Goal: Task Accomplishment & Management: Use online tool/utility

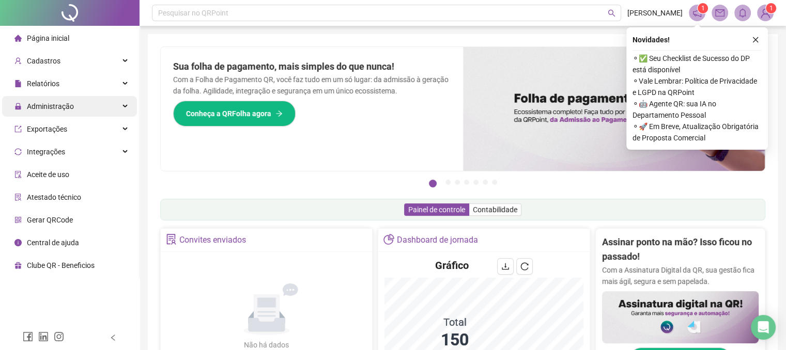
click at [79, 102] on div "Administração" at bounding box center [69, 106] width 135 height 21
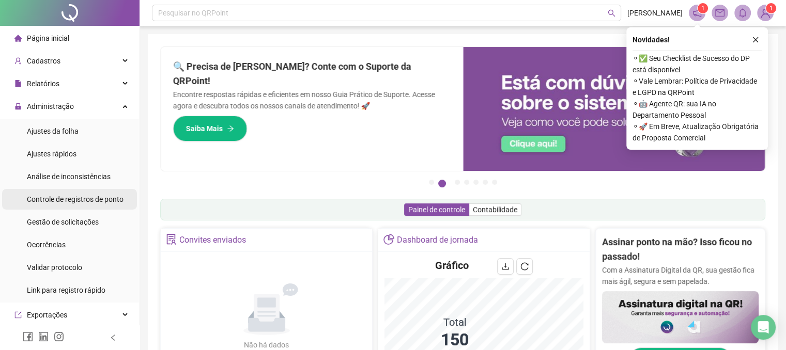
click at [85, 201] on span "Controle de registros de ponto" at bounding box center [75, 199] width 97 height 8
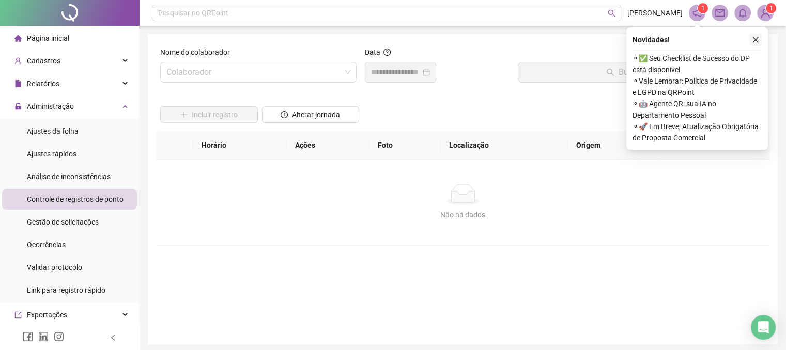
click at [752, 44] on button "button" at bounding box center [755, 40] width 12 height 12
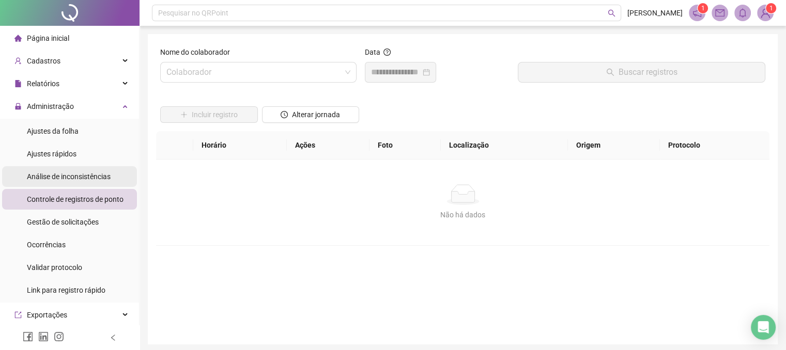
click at [81, 180] on span "Análise de inconsistências" at bounding box center [69, 177] width 84 height 8
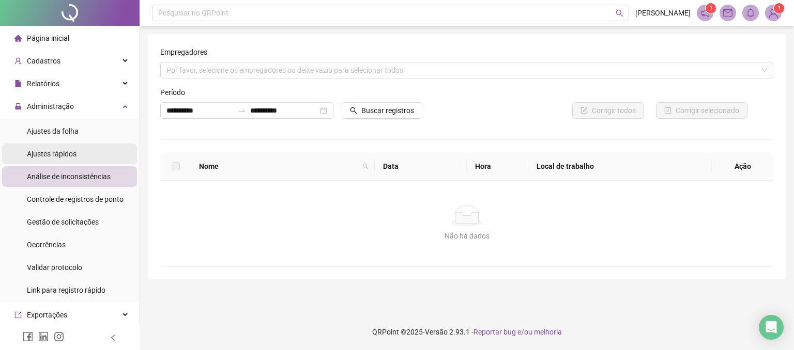
click at [68, 151] on span "Ajustes rápidos" at bounding box center [52, 154] width 50 height 8
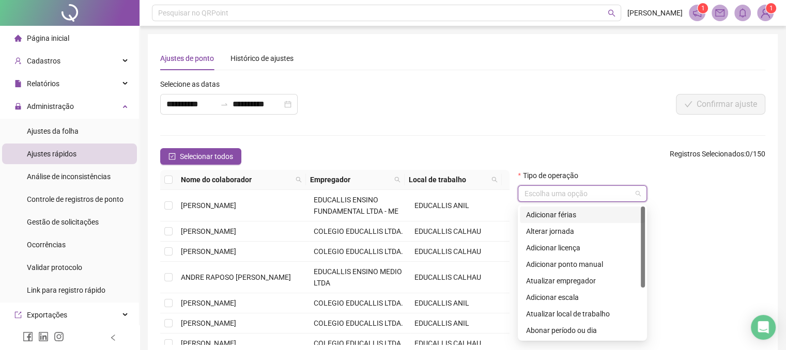
click at [568, 192] on input "search" at bounding box center [577, 193] width 107 height 15
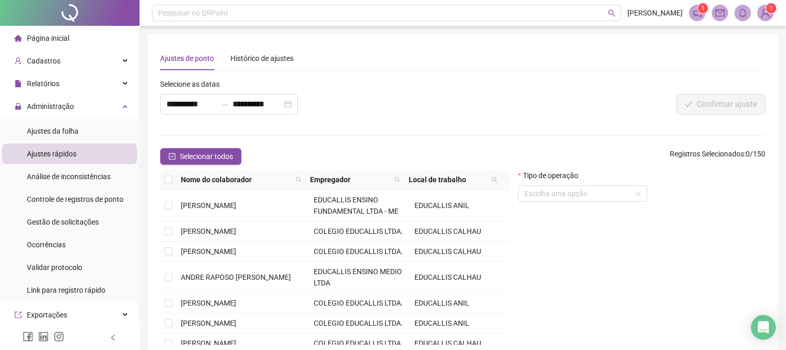
click at [564, 101] on div "Confirmar ajuste" at bounding box center [639, 104] width 252 height 21
click at [301, 182] on span at bounding box center [298, 179] width 10 height 15
click at [218, 215] on icon "search" at bounding box center [216, 216] width 7 height 7
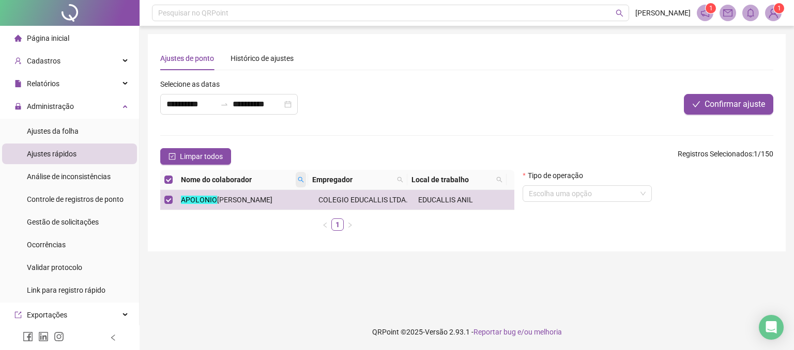
click at [301, 174] on span at bounding box center [301, 179] width 10 height 15
click at [274, 199] on input "********" at bounding box center [257, 198] width 97 height 17
type input "*"
type input "******"
click at [233, 218] on span "Buscar" at bounding box center [237, 216] width 23 height 11
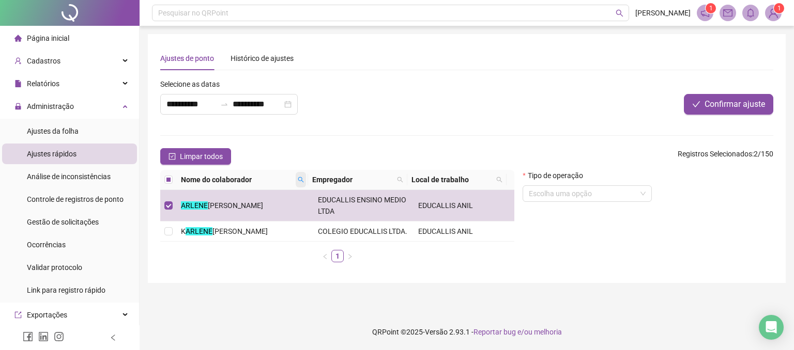
click at [299, 181] on icon "search" at bounding box center [301, 180] width 6 height 6
type input "*******"
click at [240, 220] on span "Buscar" at bounding box center [237, 216] width 23 height 11
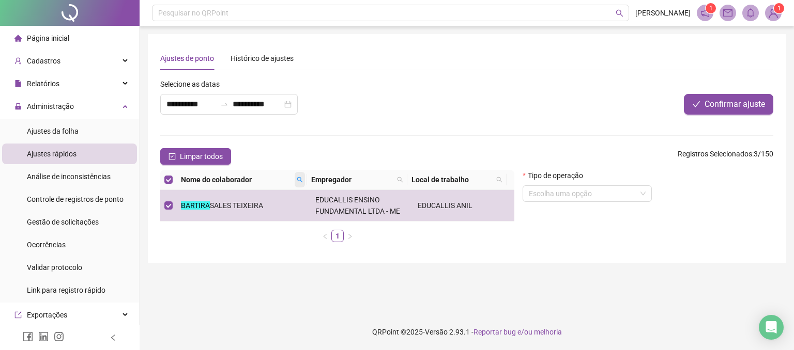
click at [302, 182] on icon "search" at bounding box center [300, 180] width 6 height 6
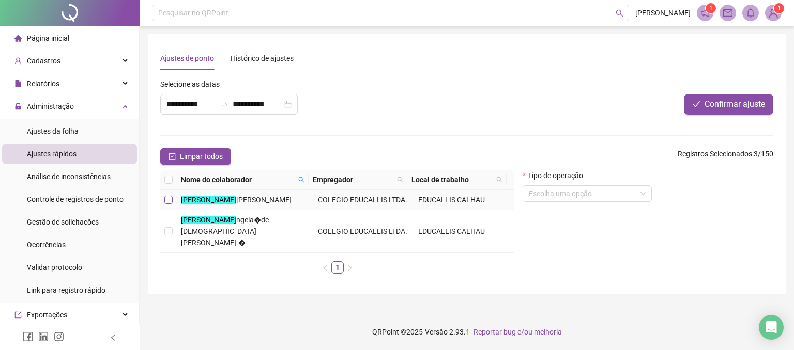
click at [170, 204] on label at bounding box center [168, 199] width 8 height 11
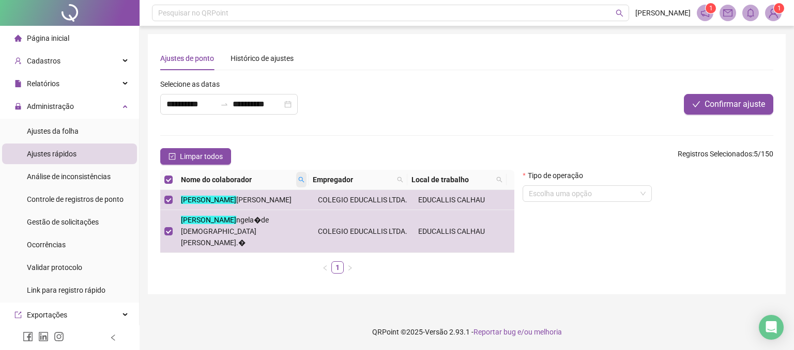
click at [297, 178] on span at bounding box center [301, 179] width 10 height 15
type input "*****"
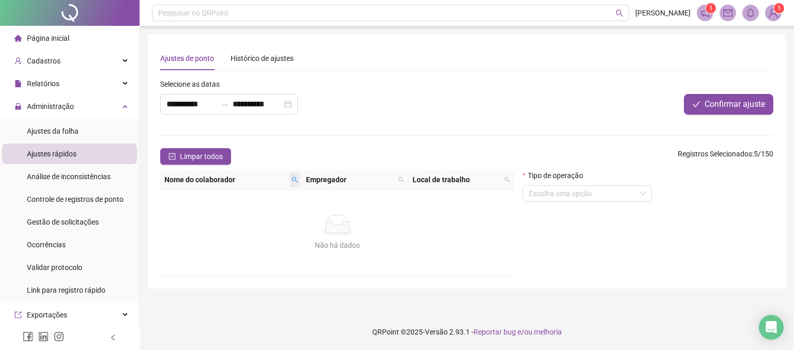
click at [295, 179] on icon "search" at bounding box center [294, 180] width 6 height 6
click at [233, 215] on span "Buscar" at bounding box center [231, 216] width 23 height 11
click at [292, 175] on span at bounding box center [294, 179] width 10 height 15
type input "*****"
click at [229, 213] on span "Buscar" at bounding box center [231, 216] width 23 height 11
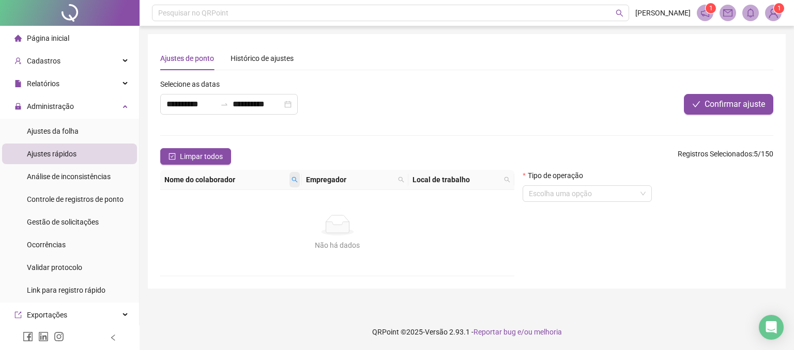
click at [292, 180] on icon "search" at bounding box center [295, 180] width 6 height 6
click at [227, 215] on span "Buscar" at bounding box center [231, 216] width 23 height 11
click at [294, 178] on icon "search" at bounding box center [294, 180] width 6 height 6
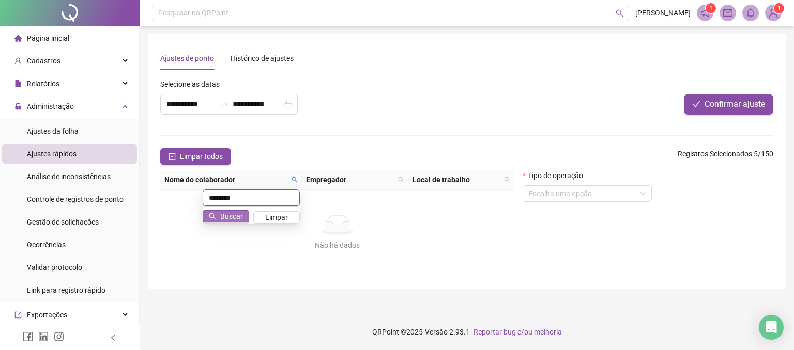
type input "********"
click at [226, 220] on span "Buscar" at bounding box center [231, 216] width 23 height 11
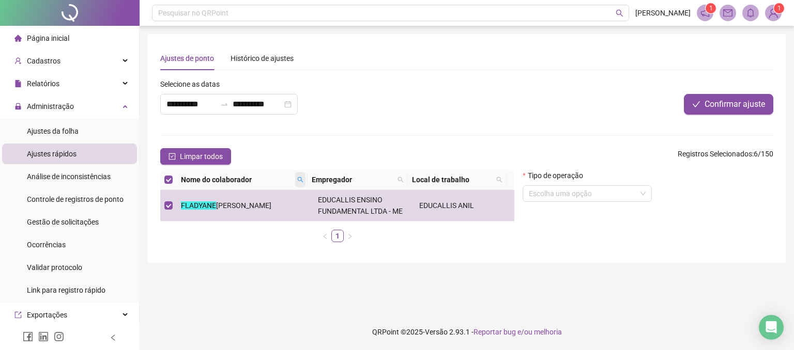
click at [298, 178] on icon "search" at bounding box center [300, 180] width 6 height 6
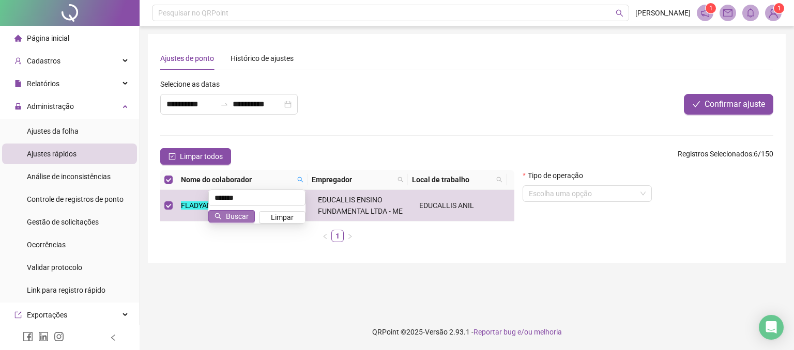
click at [237, 216] on span "Buscar" at bounding box center [237, 216] width 23 height 11
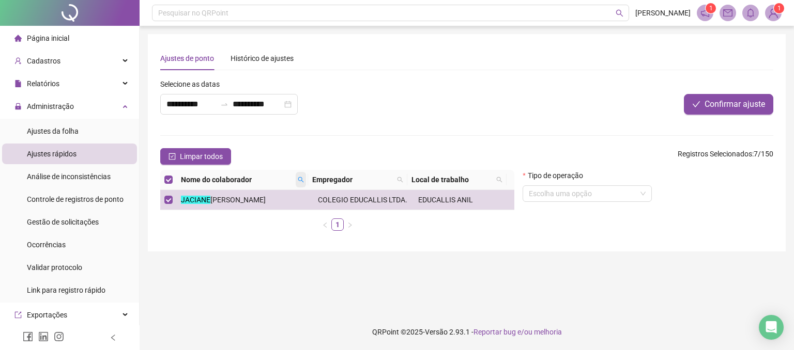
click at [298, 177] on icon "search" at bounding box center [301, 180] width 6 height 6
click at [240, 217] on span "Buscar" at bounding box center [237, 216] width 23 height 11
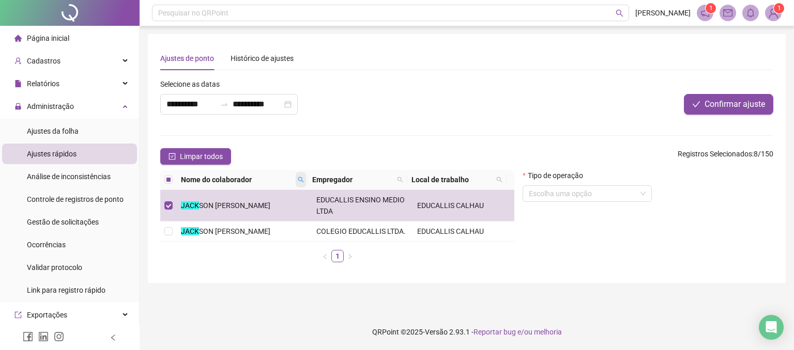
click at [301, 178] on icon "search" at bounding box center [301, 180] width 6 height 6
click at [238, 216] on span "Buscar" at bounding box center [237, 216] width 23 height 11
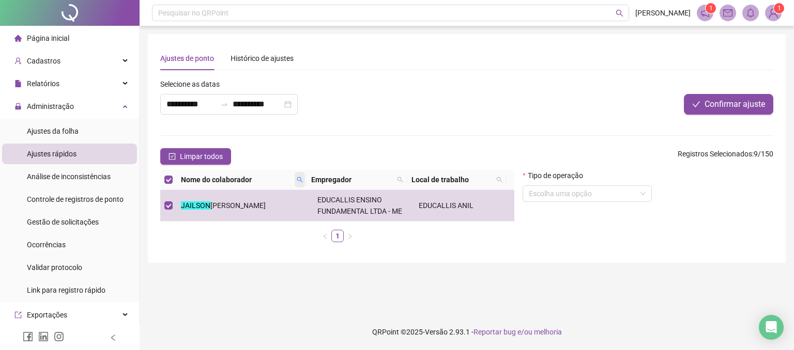
click at [296, 179] on span at bounding box center [299, 179] width 10 height 15
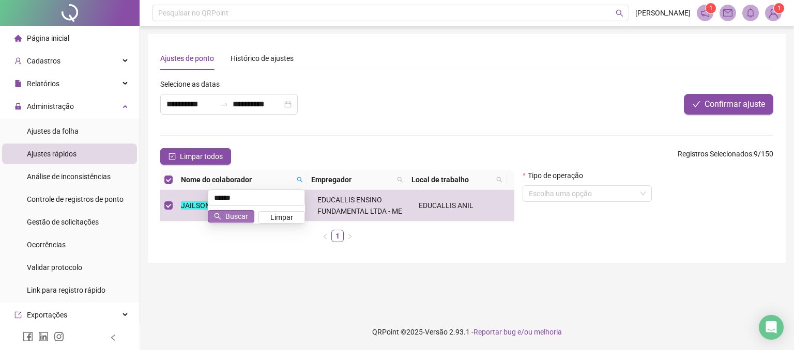
click at [227, 218] on span "Buscar" at bounding box center [236, 216] width 23 height 11
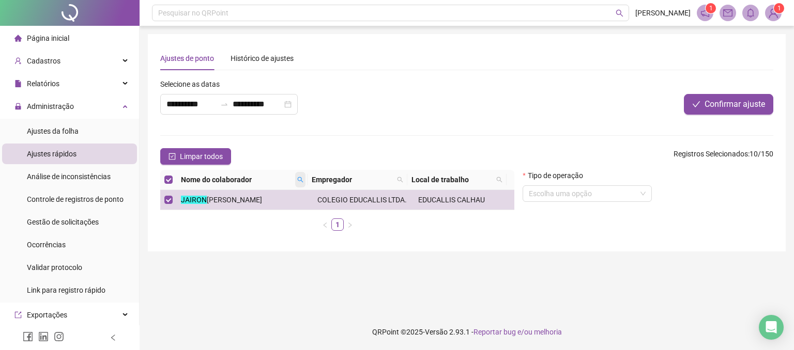
click at [298, 176] on span at bounding box center [300, 179] width 10 height 15
type input "*"
type input "*******"
click at [243, 215] on span "Buscar" at bounding box center [237, 216] width 23 height 11
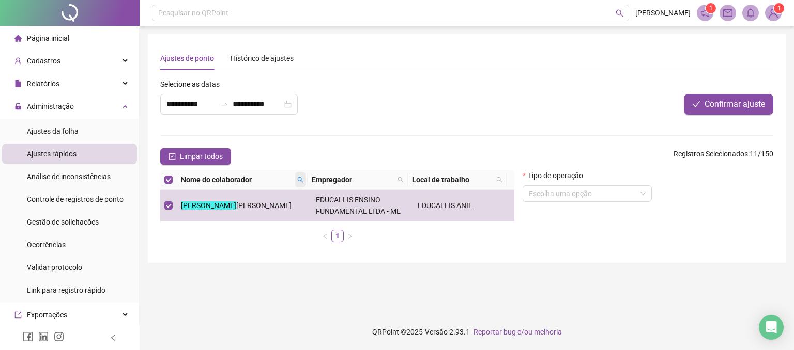
click at [299, 180] on icon "search" at bounding box center [300, 180] width 6 height 6
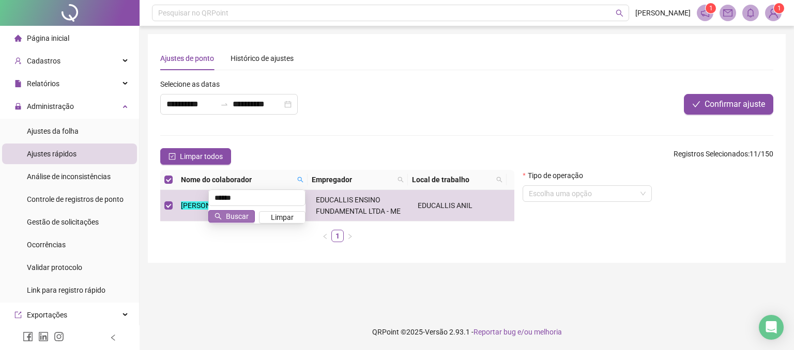
click at [228, 215] on span "Buscar" at bounding box center [237, 216] width 23 height 11
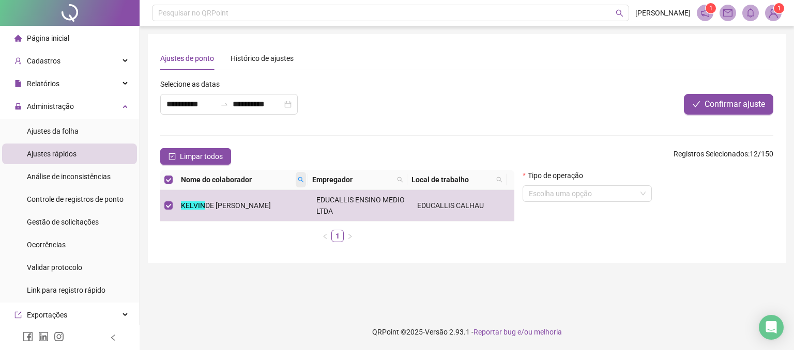
click at [302, 180] on icon "search" at bounding box center [301, 180] width 6 height 6
type input "*****"
click at [234, 219] on span "Buscar" at bounding box center [237, 216] width 23 height 11
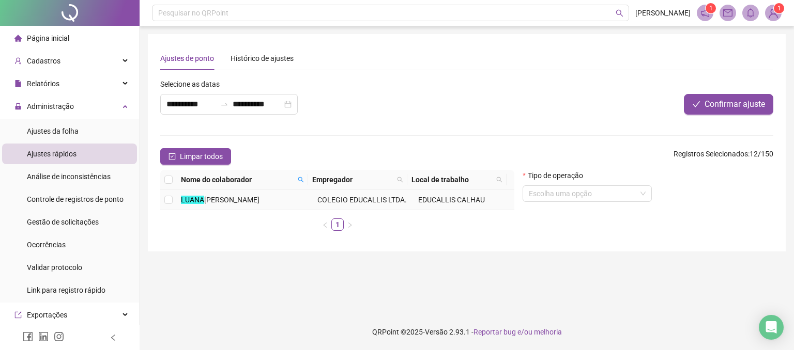
click at [174, 199] on td at bounding box center [168, 200] width 17 height 20
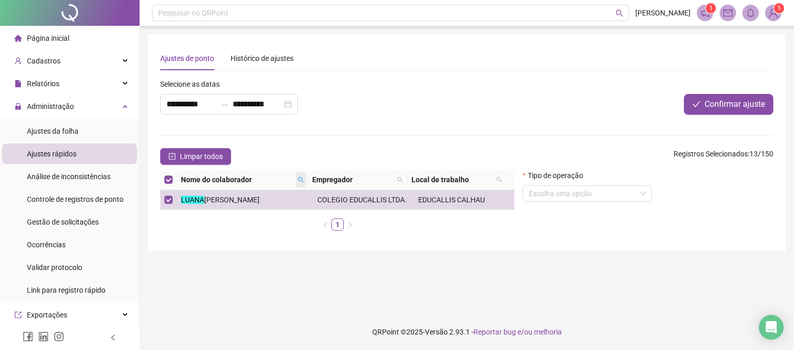
click at [298, 173] on span at bounding box center [301, 179] width 10 height 15
type input "*****"
click at [229, 218] on span "Buscar" at bounding box center [237, 216] width 23 height 11
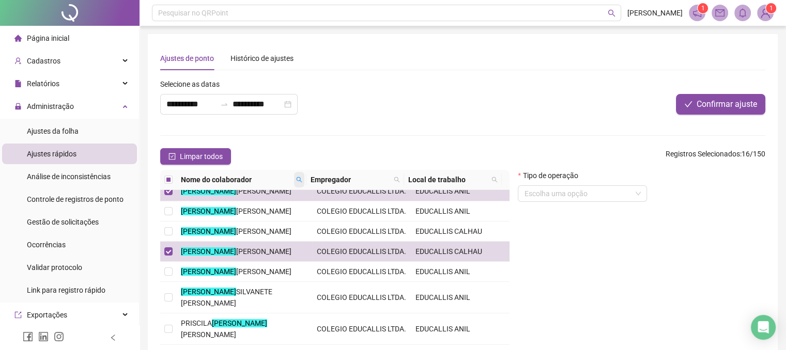
click at [296, 181] on icon "search" at bounding box center [299, 180] width 6 height 6
click at [302, 178] on icon "search" at bounding box center [299, 180] width 6 height 6
click at [231, 213] on span "Buscar" at bounding box center [236, 216] width 23 height 11
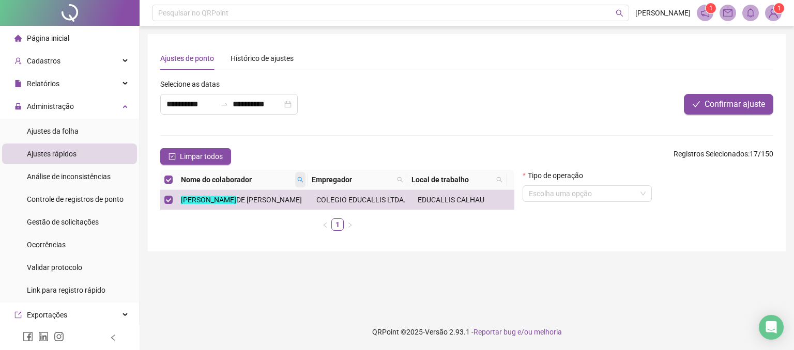
click at [299, 180] on icon "search" at bounding box center [300, 180] width 6 height 6
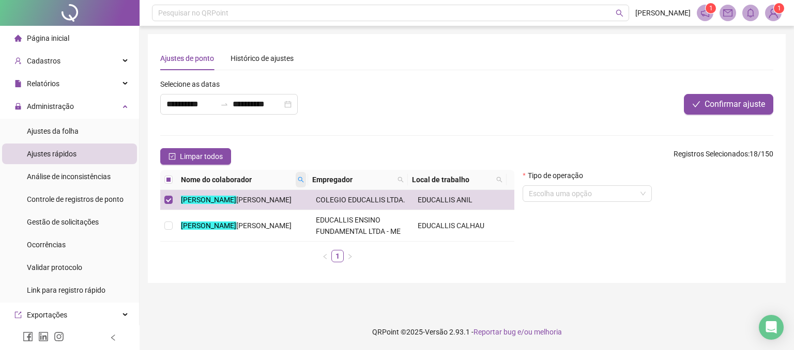
click at [305, 178] on span at bounding box center [301, 179] width 10 height 15
click at [231, 220] on span "Buscar" at bounding box center [237, 216] width 23 height 11
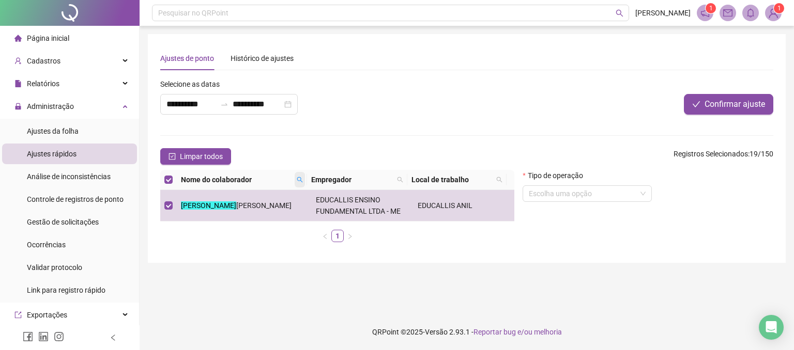
click at [299, 181] on icon "search" at bounding box center [300, 180] width 6 height 6
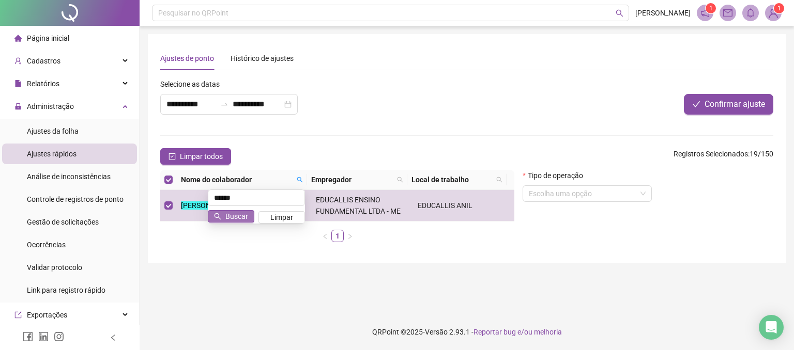
click at [221, 213] on icon "search" at bounding box center [217, 216] width 7 height 7
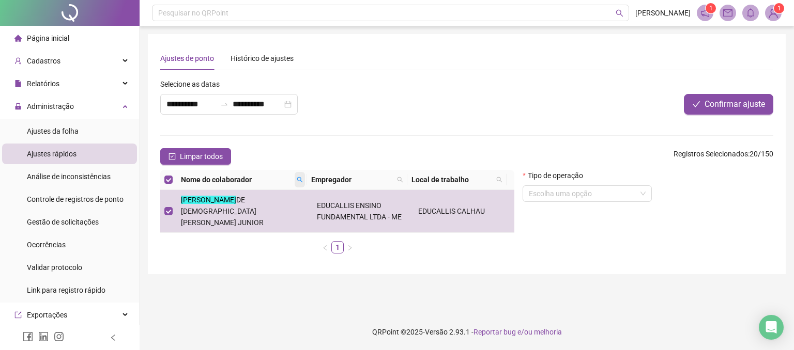
click at [298, 176] on span at bounding box center [299, 179] width 10 height 15
click at [231, 218] on span "Buscar" at bounding box center [236, 216] width 23 height 11
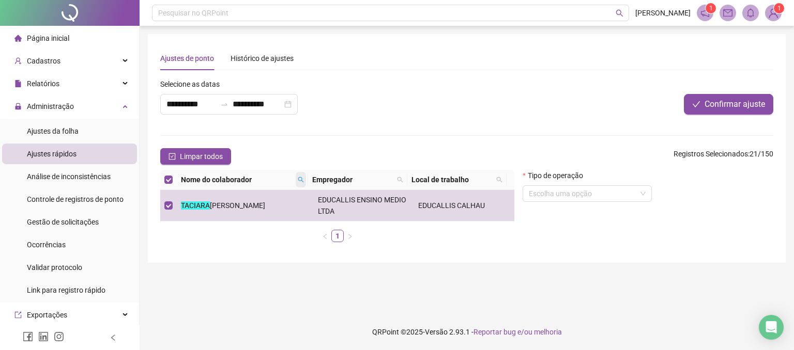
click at [299, 177] on icon "search" at bounding box center [301, 180] width 6 height 6
click at [240, 211] on span "Buscar" at bounding box center [237, 216] width 23 height 11
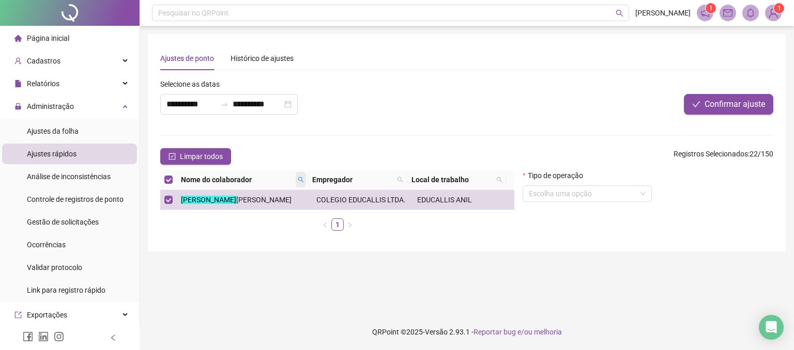
click at [301, 178] on icon "search" at bounding box center [301, 180] width 6 height 6
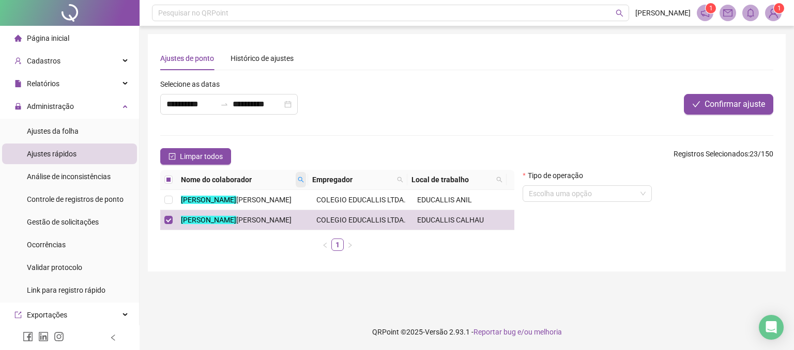
click at [298, 179] on icon "search" at bounding box center [301, 180] width 6 height 6
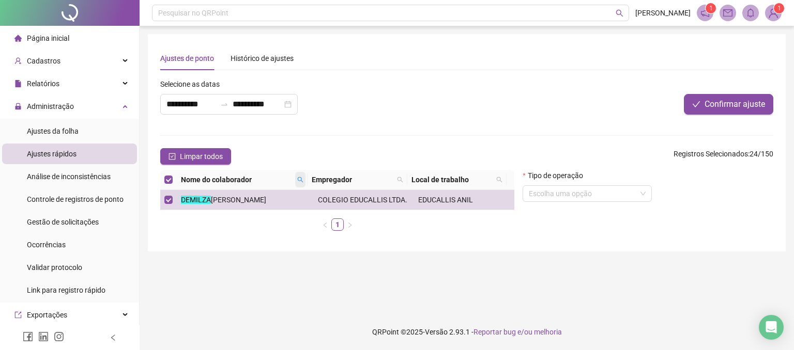
click at [296, 179] on span at bounding box center [300, 179] width 10 height 15
type input "****"
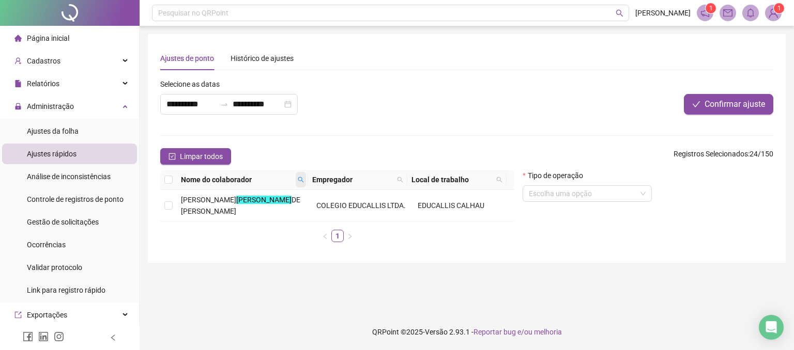
click at [300, 178] on icon "search" at bounding box center [301, 180] width 6 height 6
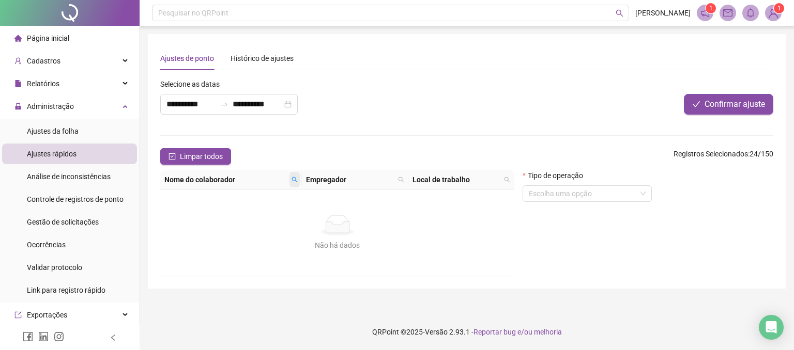
click at [293, 180] on icon "search" at bounding box center [294, 180] width 6 height 6
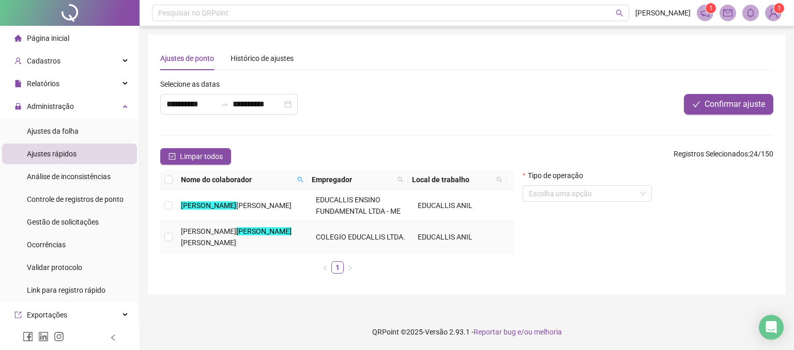
click at [175, 231] on td at bounding box center [168, 238] width 17 height 32
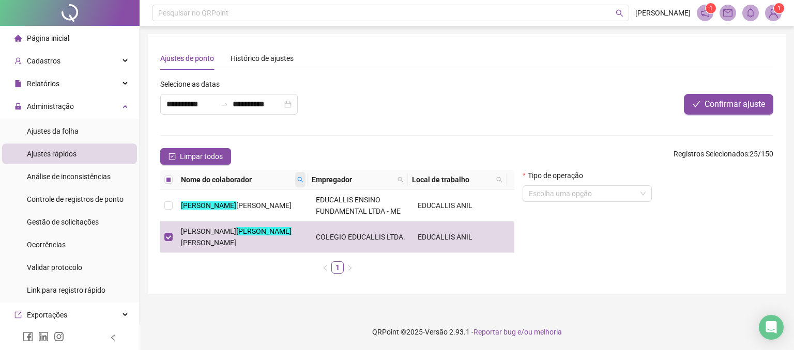
click at [298, 173] on span at bounding box center [300, 179] width 10 height 15
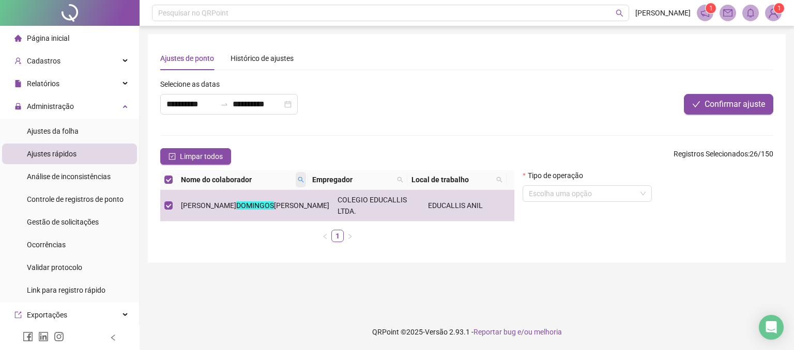
click at [300, 174] on span at bounding box center [301, 179] width 10 height 15
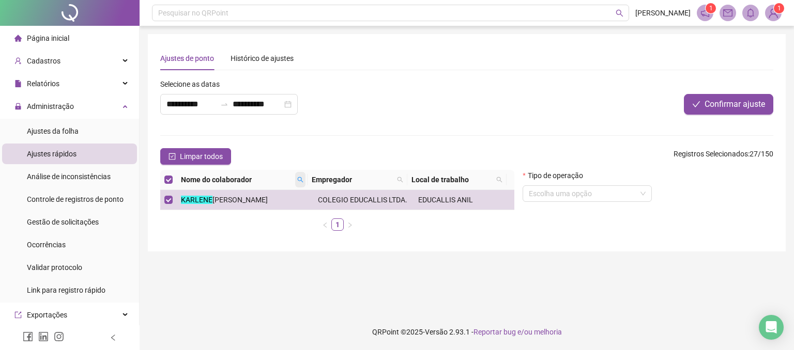
click at [299, 175] on span at bounding box center [300, 179] width 10 height 15
click at [184, 229] on ul "1" at bounding box center [337, 225] width 354 height 12
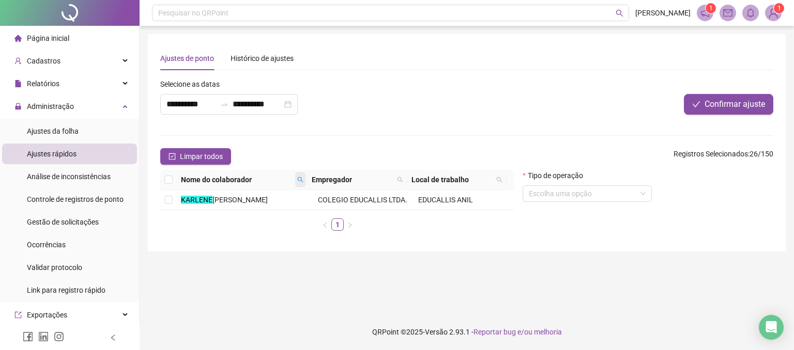
click at [298, 178] on icon "search" at bounding box center [300, 180] width 6 height 6
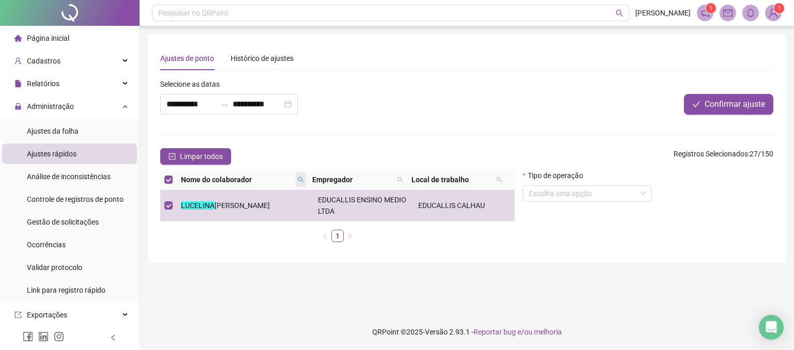
click at [299, 174] on span at bounding box center [301, 179] width 10 height 15
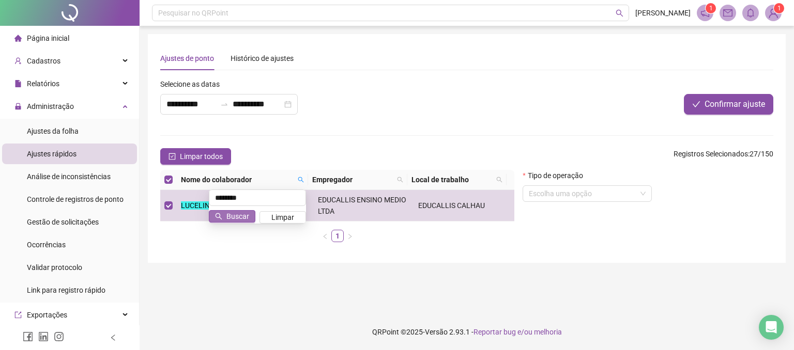
click at [225, 214] on button "Buscar" at bounding box center [232, 216] width 46 height 12
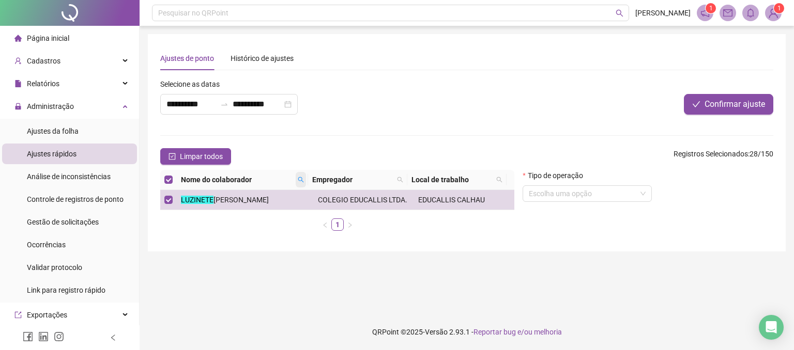
click at [301, 178] on icon "search" at bounding box center [301, 180] width 6 height 6
click at [296, 178] on span at bounding box center [301, 179] width 10 height 15
type input "********"
click at [228, 214] on span "Buscar" at bounding box center [237, 216] width 23 height 11
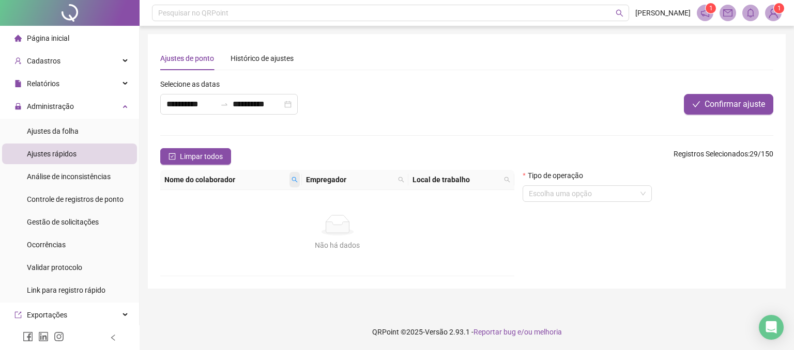
click at [296, 180] on icon "search" at bounding box center [294, 180] width 6 height 6
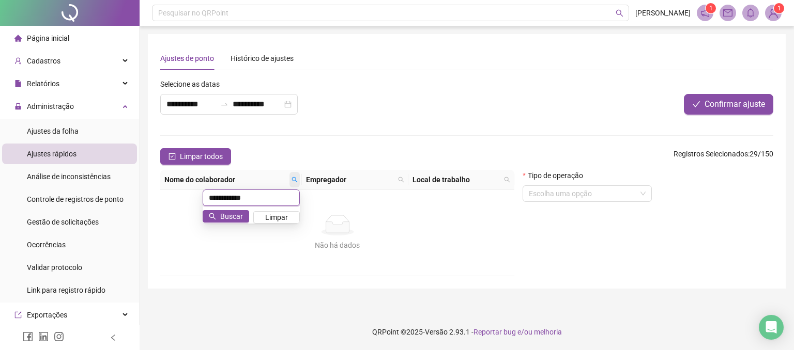
type input "**********"
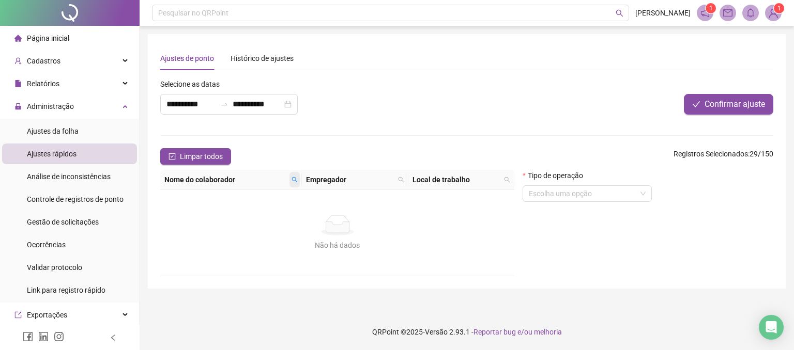
click at [292, 180] on icon "search" at bounding box center [295, 180] width 6 height 6
type input "*****"
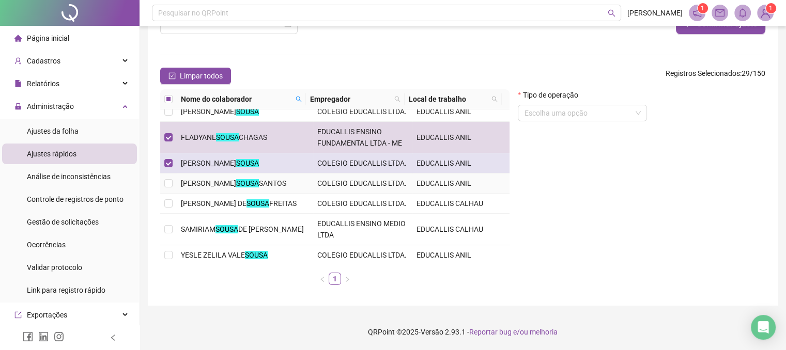
scroll to position [80, 0]
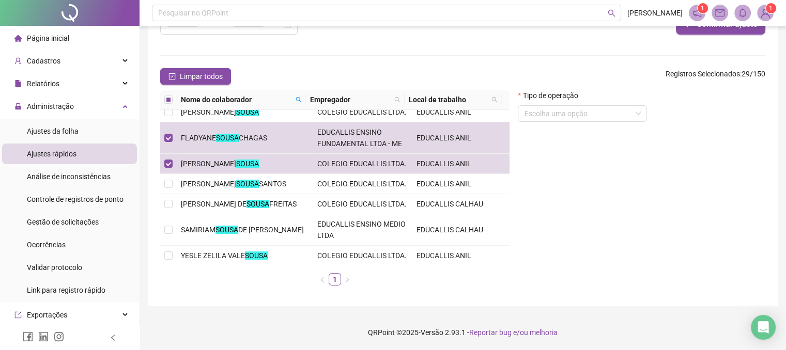
click at [423, 65] on form "**********" at bounding box center [462, 146] width 605 height 296
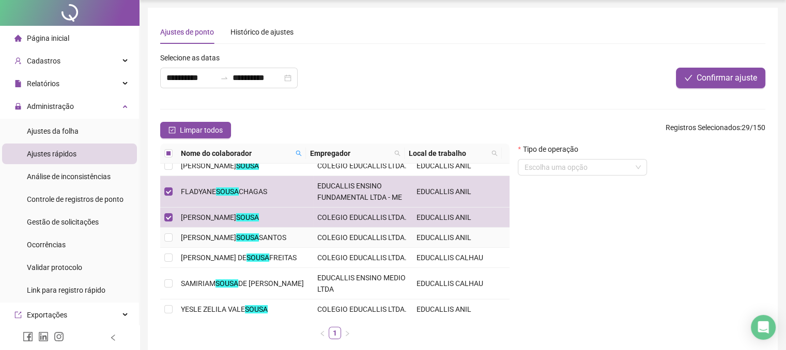
scroll to position [0, 0]
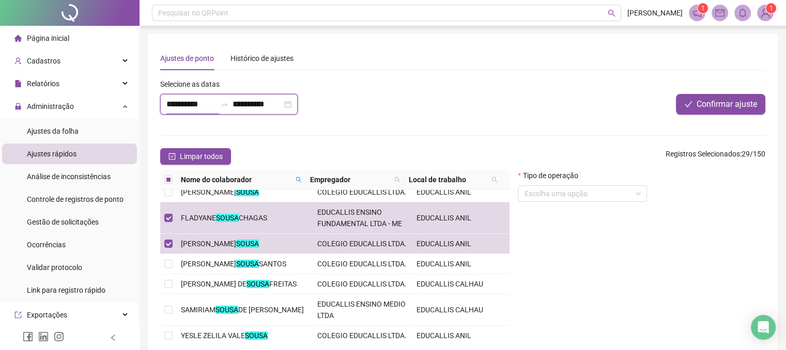
click at [191, 104] on input "**********" at bounding box center [191, 104] width 50 height 12
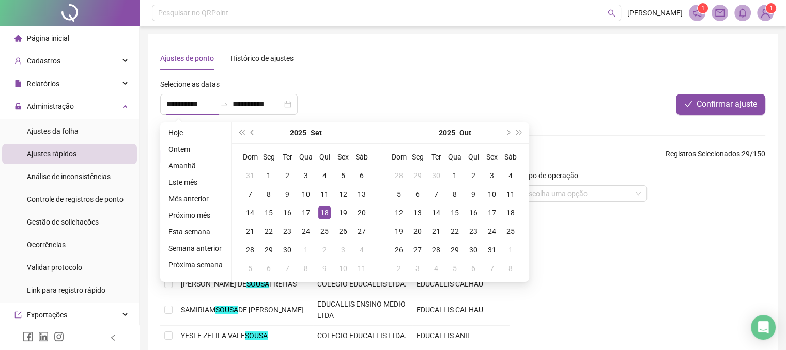
click at [251, 133] on span "prev-year" at bounding box center [253, 132] width 5 height 5
type input "**********"
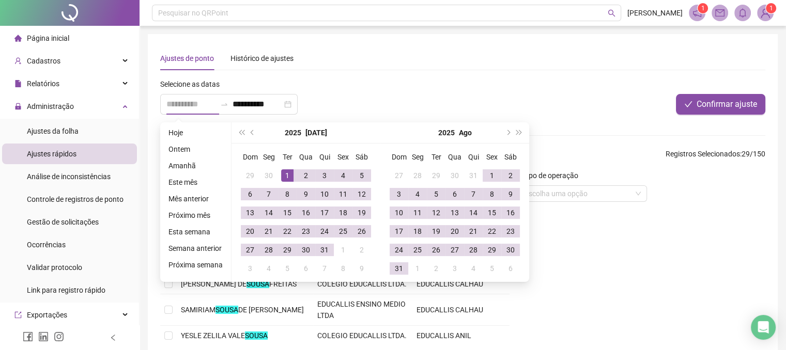
click at [289, 172] on div "1" at bounding box center [287, 175] width 12 height 12
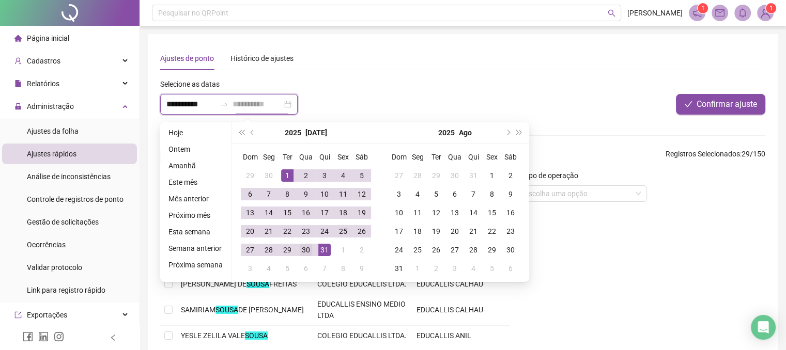
type input "**********"
click at [305, 248] on div "30" at bounding box center [306, 250] width 12 height 12
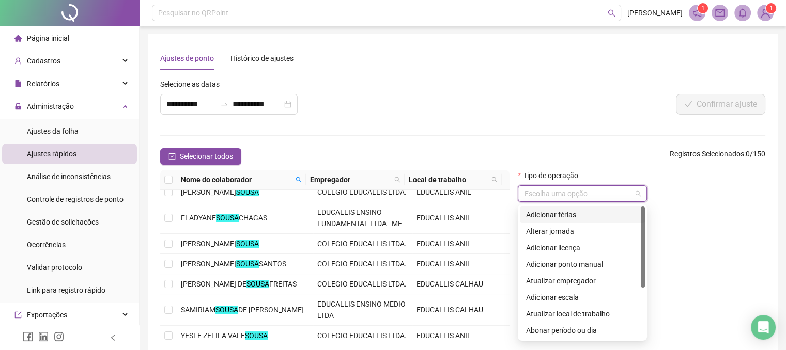
click at [576, 199] on input "search" at bounding box center [577, 193] width 107 height 15
click at [570, 213] on div "Adicionar férias" at bounding box center [582, 214] width 113 height 11
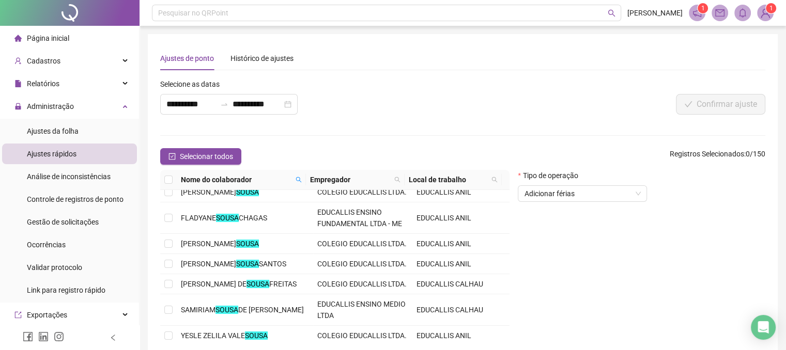
click at [428, 151] on div "Selecionar todos Registros Selecionados : 0 / 150" at bounding box center [462, 156] width 605 height 17
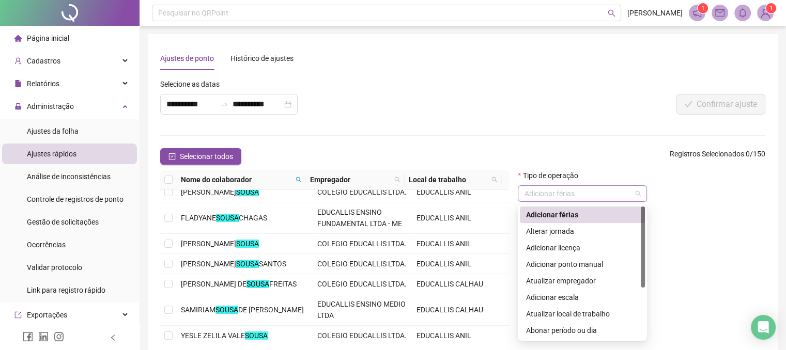
click at [545, 195] on span "Adicionar férias" at bounding box center [582, 193] width 117 height 15
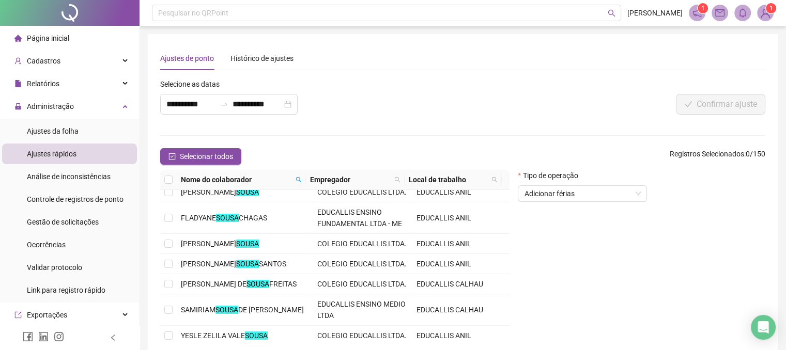
click at [548, 154] on div "Selecionar todos Registros Selecionados : 0 / 150" at bounding box center [462, 156] width 605 height 17
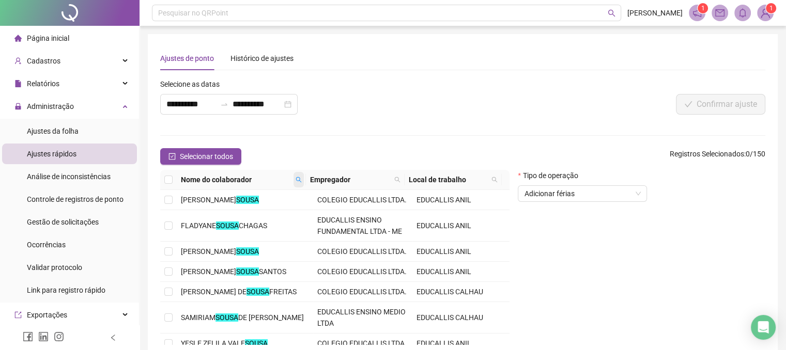
click at [301, 178] on icon "search" at bounding box center [299, 180] width 6 height 6
type input "******"
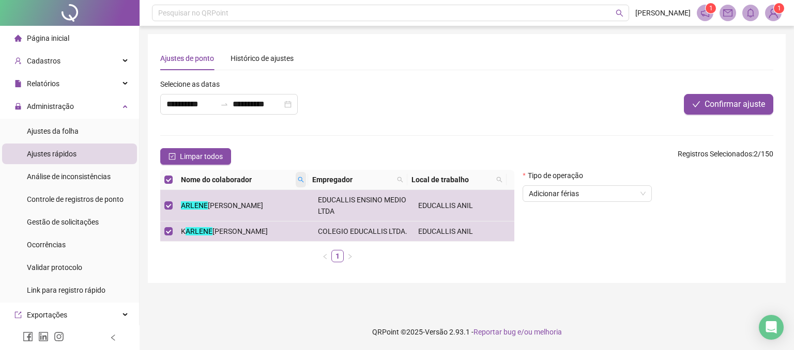
click at [298, 178] on icon "search" at bounding box center [301, 180] width 6 height 6
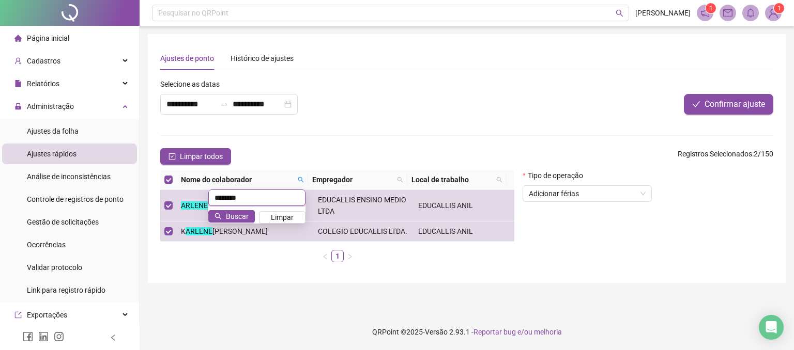
type input "********"
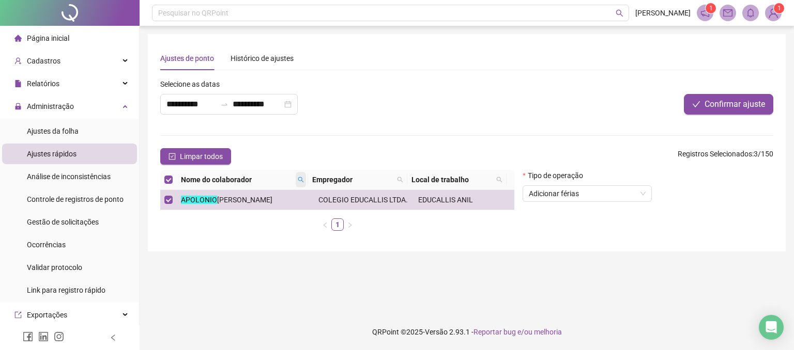
click at [300, 177] on icon "search" at bounding box center [301, 180] width 6 height 6
type input "*******"
click at [230, 214] on span "Buscar" at bounding box center [237, 216] width 23 height 11
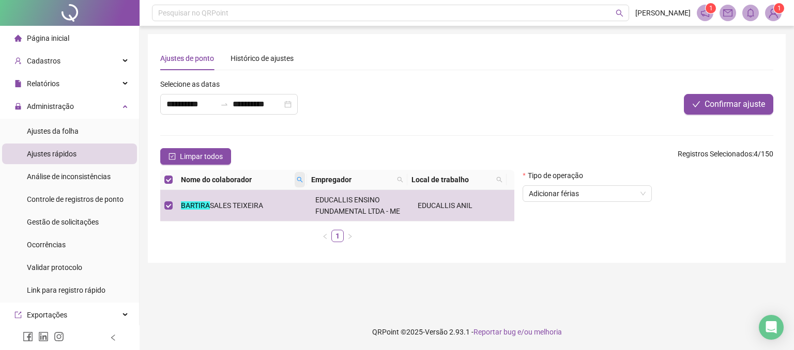
click at [298, 178] on icon "search" at bounding box center [300, 180] width 6 height 6
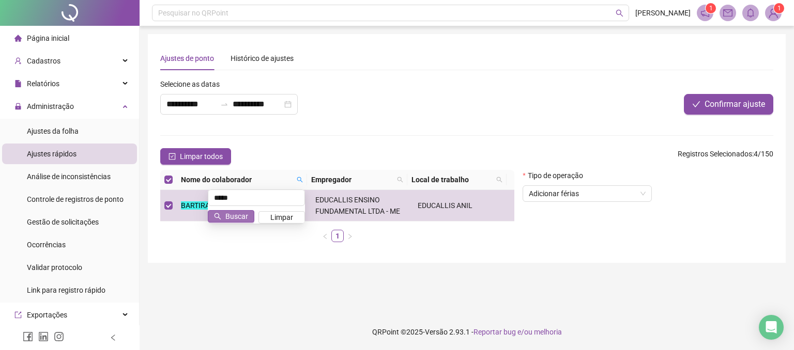
click at [223, 215] on button "Buscar" at bounding box center [231, 216] width 46 height 12
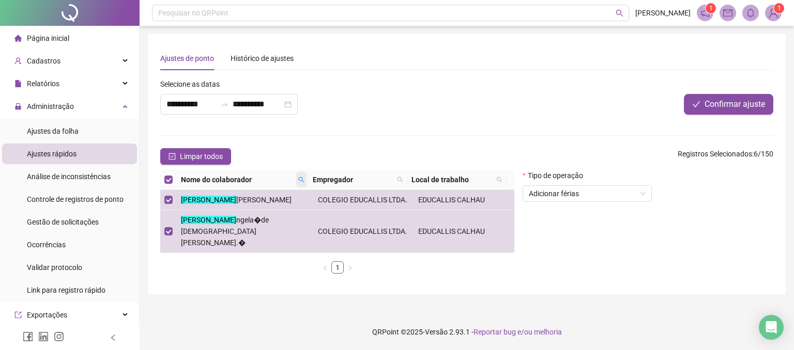
click at [299, 180] on icon "search" at bounding box center [301, 180] width 6 height 6
type input "*****"
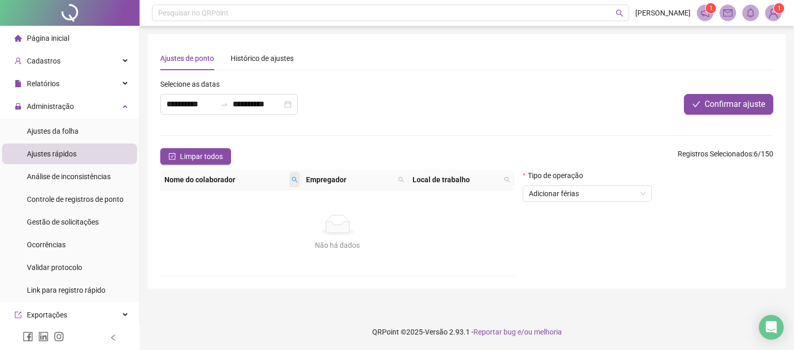
click at [299, 180] on span at bounding box center [294, 179] width 10 height 15
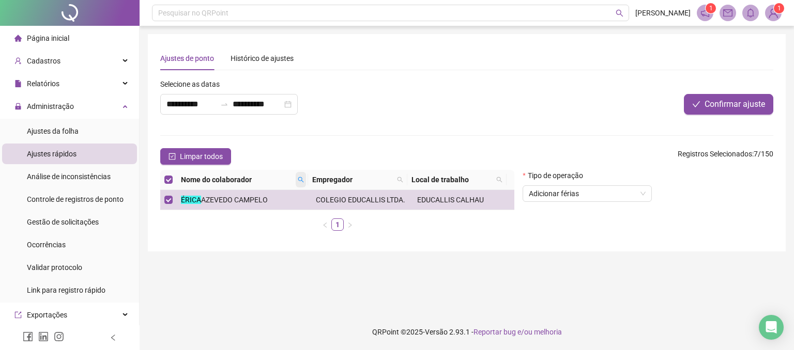
click at [298, 178] on icon "search" at bounding box center [301, 180] width 6 height 6
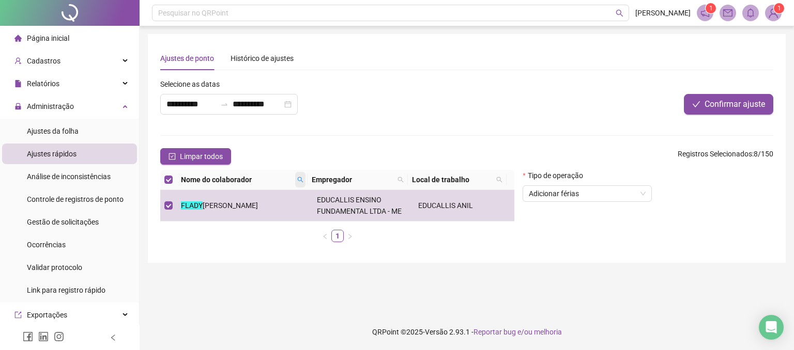
click at [296, 180] on span at bounding box center [300, 179] width 10 height 15
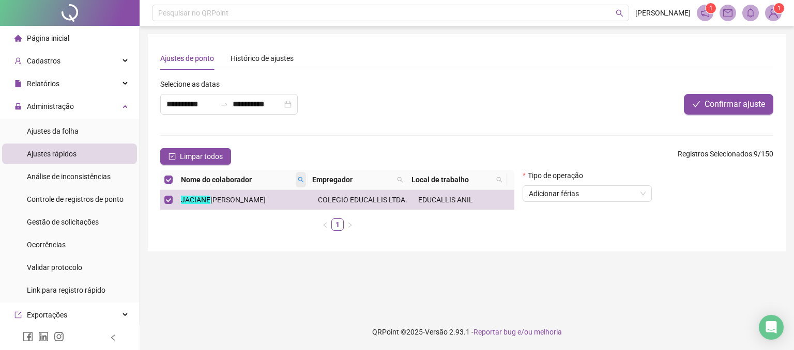
click at [299, 178] on icon "search" at bounding box center [301, 180] width 6 height 6
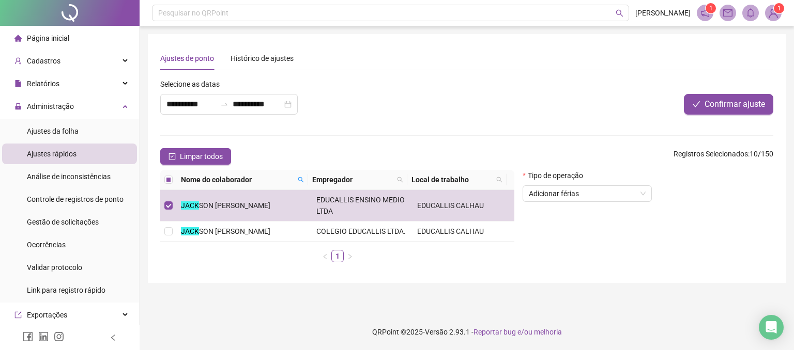
click at [294, 178] on div "Nome do colaborador" at bounding box center [242, 179] width 123 height 11
click at [300, 178] on icon "search" at bounding box center [301, 180] width 6 height 6
type input "*"
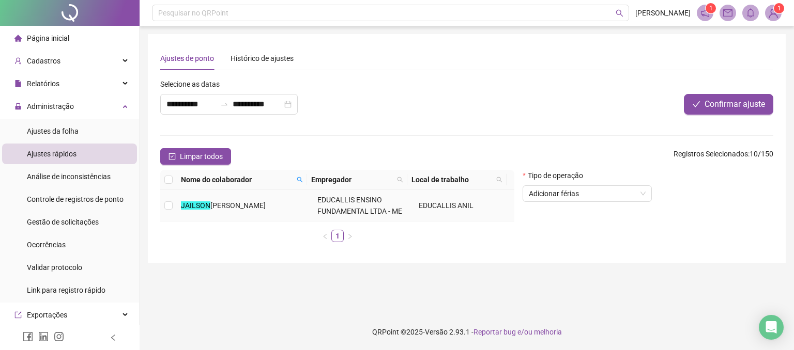
click at [213, 204] on span "[PERSON_NAME]" at bounding box center [237, 205] width 55 height 8
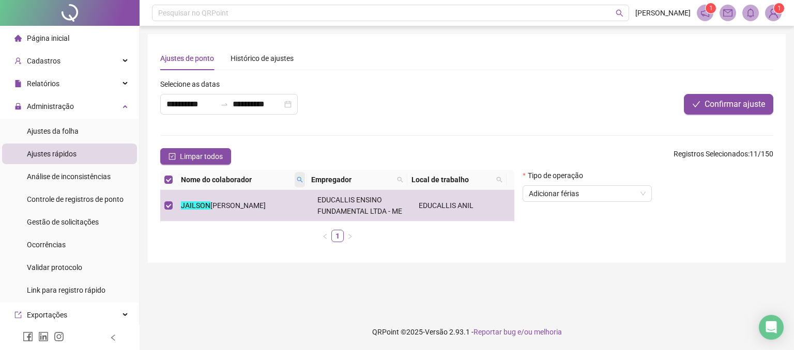
click at [296, 178] on span at bounding box center [299, 179] width 10 height 15
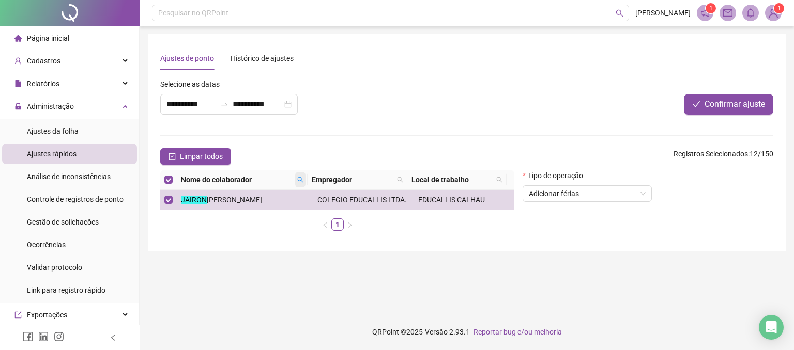
click at [298, 177] on icon "search" at bounding box center [300, 180] width 6 height 6
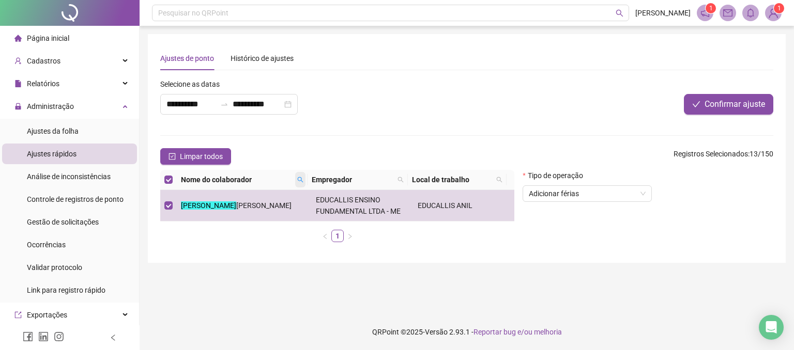
click at [299, 180] on icon "search" at bounding box center [300, 180] width 6 height 6
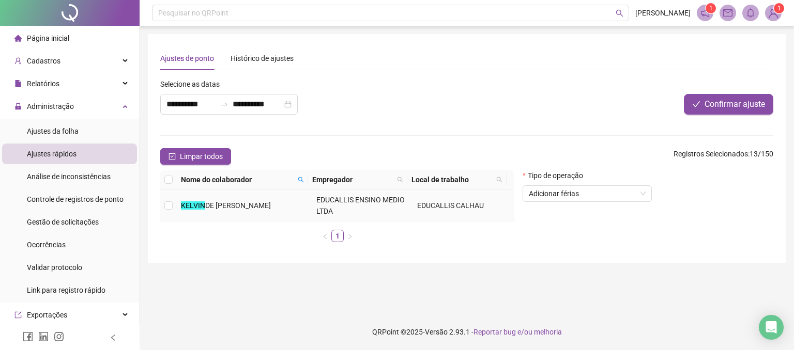
click at [228, 205] on span "DE [PERSON_NAME]" at bounding box center [238, 205] width 66 height 8
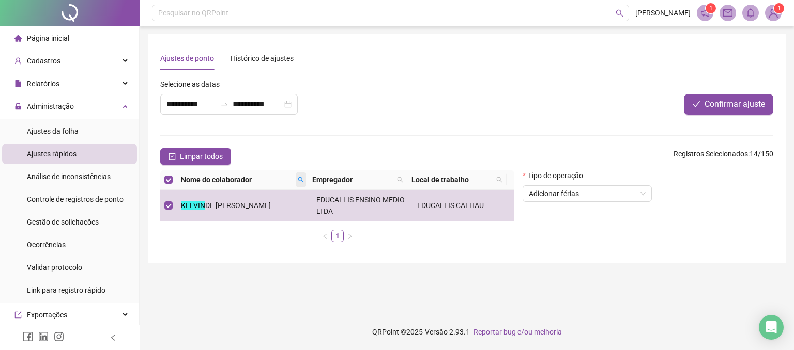
click at [302, 180] on icon "search" at bounding box center [301, 180] width 6 height 6
click at [228, 218] on span "Buscar" at bounding box center [237, 216] width 23 height 11
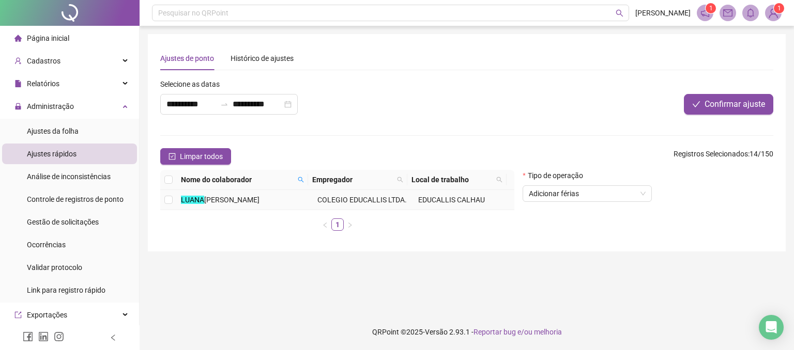
click at [223, 202] on span "[PERSON_NAME]" at bounding box center [231, 200] width 55 height 8
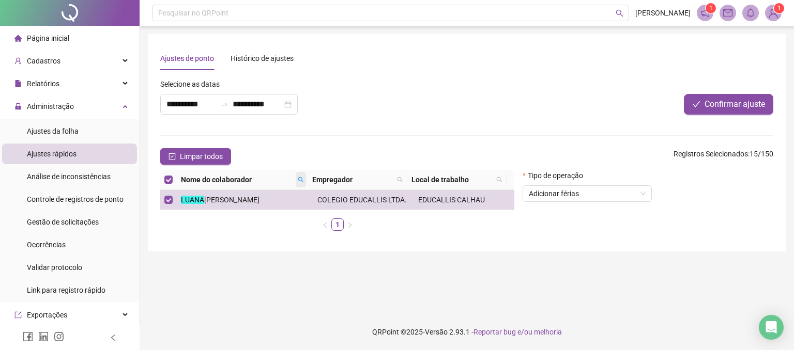
click at [301, 184] on span at bounding box center [301, 179] width 10 height 15
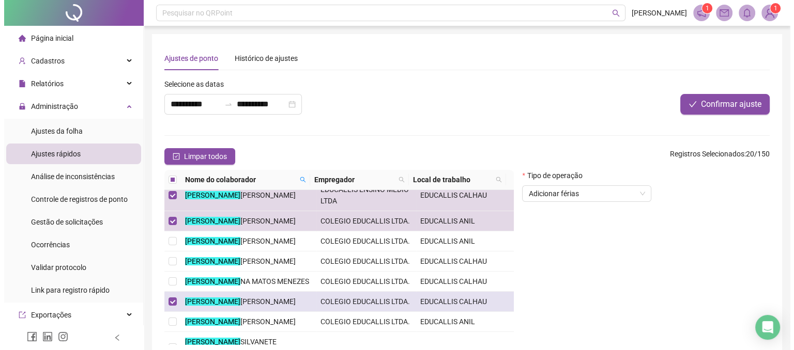
scroll to position [141, 0]
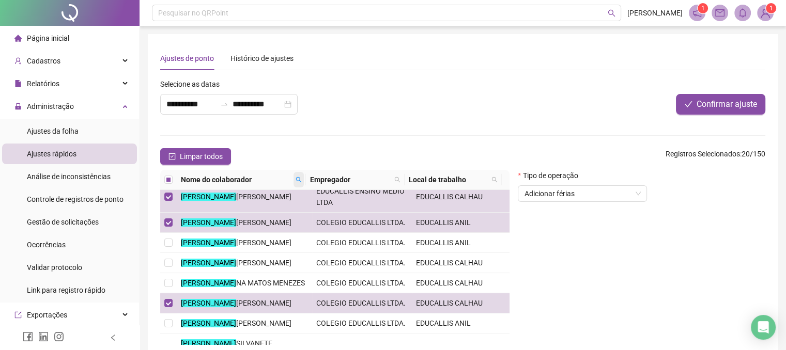
click at [302, 181] on span at bounding box center [298, 179] width 10 height 15
click at [226, 216] on span "Buscar" at bounding box center [235, 216] width 23 height 11
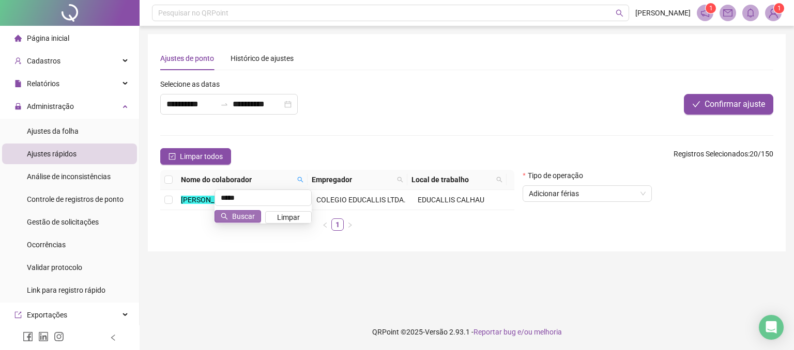
scroll to position [0, 0]
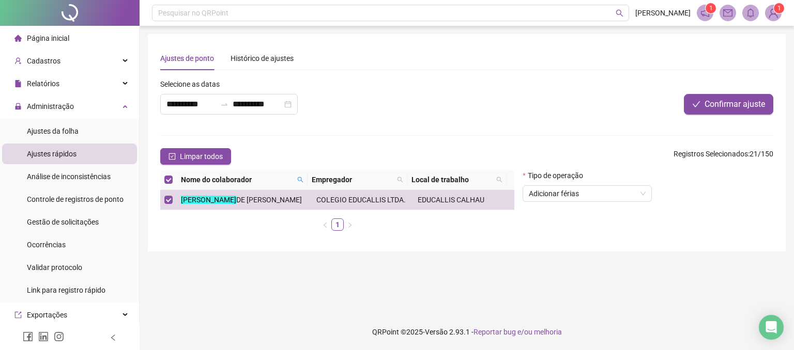
click at [305, 178] on th "Nome do colaborador" at bounding box center [242, 180] width 131 height 20
click at [300, 179] on icon "search" at bounding box center [300, 180] width 6 height 6
click at [236, 220] on span "Buscar" at bounding box center [237, 216] width 23 height 11
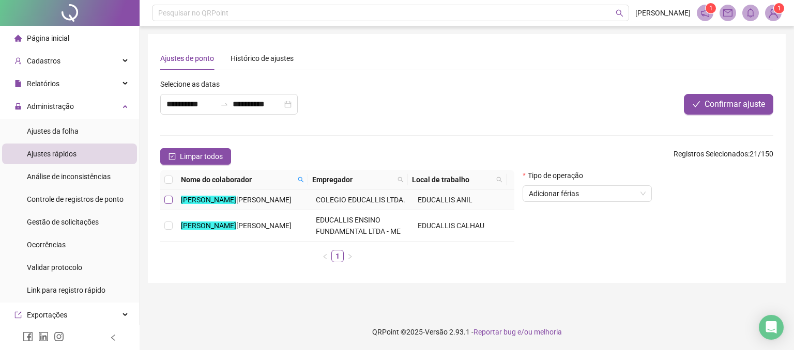
click at [169, 200] on label at bounding box center [168, 199] width 8 height 11
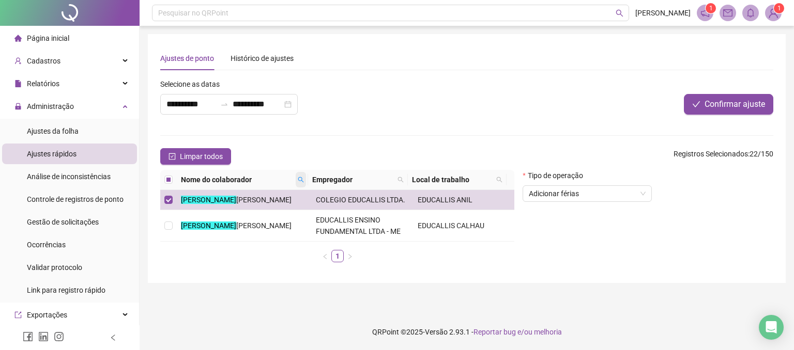
click at [300, 178] on icon "search" at bounding box center [301, 180] width 6 height 6
click at [230, 212] on span "Buscar" at bounding box center [237, 216] width 23 height 11
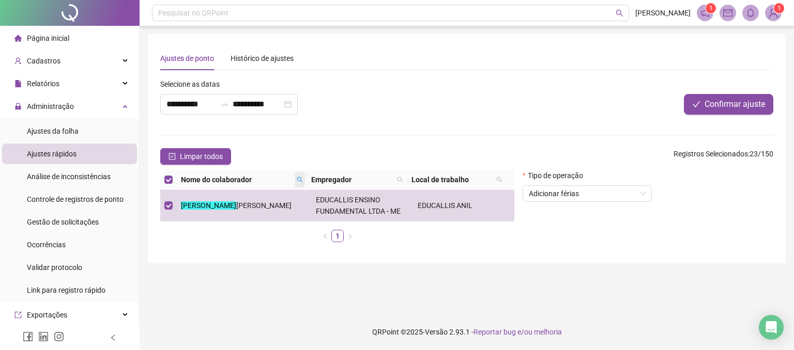
click at [302, 179] on icon "search" at bounding box center [300, 180] width 6 height 6
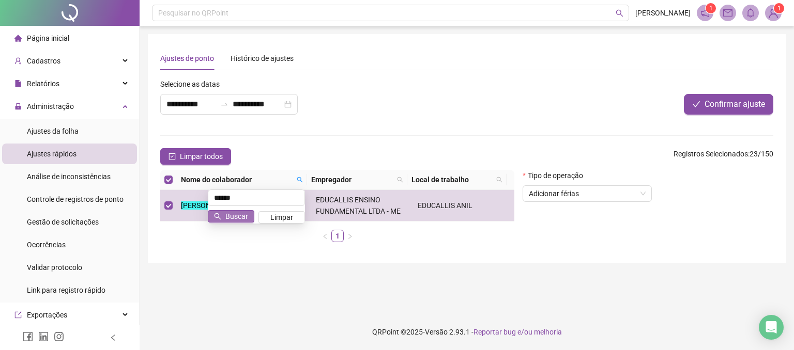
click at [231, 213] on span "Buscar" at bounding box center [236, 216] width 23 height 11
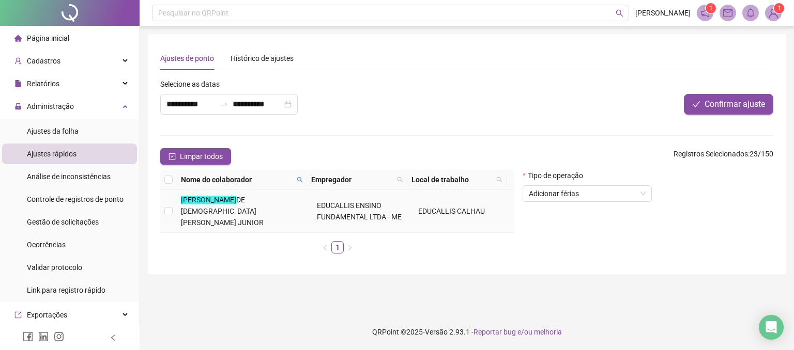
click at [173, 207] on td at bounding box center [168, 211] width 17 height 43
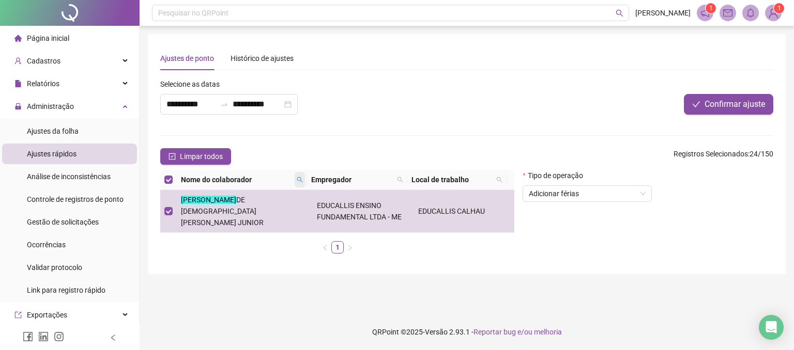
click at [299, 180] on icon "search" at bounding box center [300, 180] width 6 height 6
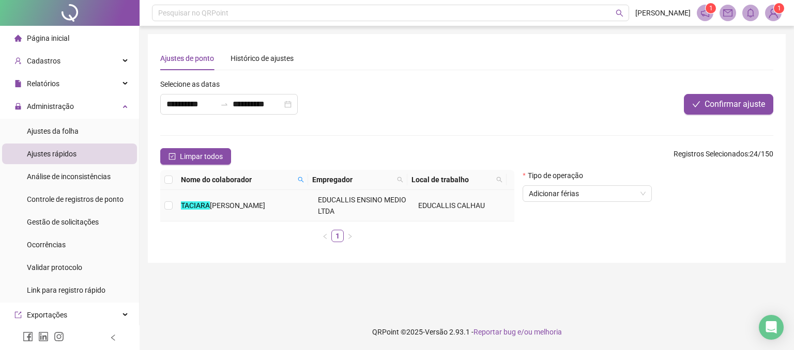
click at [226, 201] on span "[PERSON_NAME]" at bounding box center [237, 205] width 55 height 8
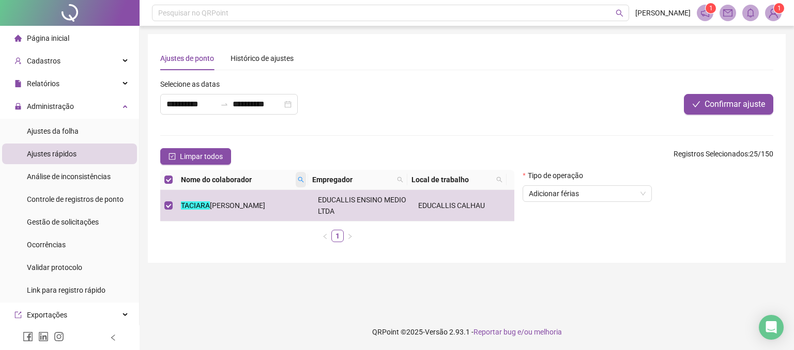
click at [302, 177] on icon "search" at bounding box center [301, 180] width 6 height 6
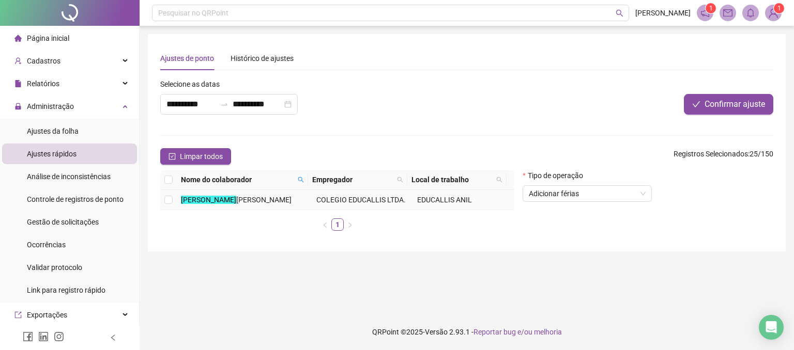
click at [228, 199] on mark "[PERSON_NAME]" at bounding box center [208, 200] width 55 height 8
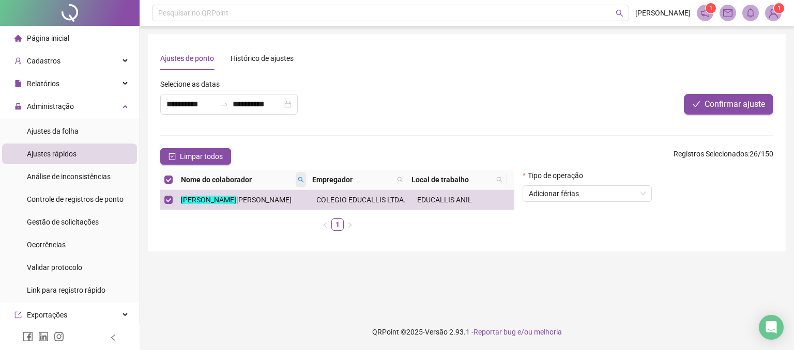
click at [300, 178] on icon "search" at bounding box center [301, 180] width 6 height 6
click at [240, 213] on span "Buscar" at bounding box center [237, 216] width 23 height 11
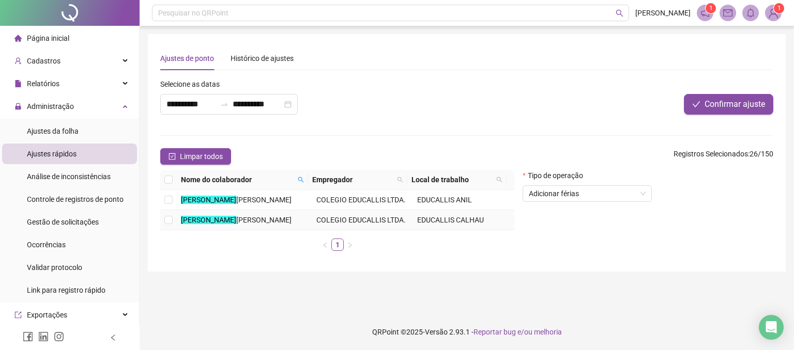
click at [175, 230] on td at bounding box center [168, 220] width 17 height 20
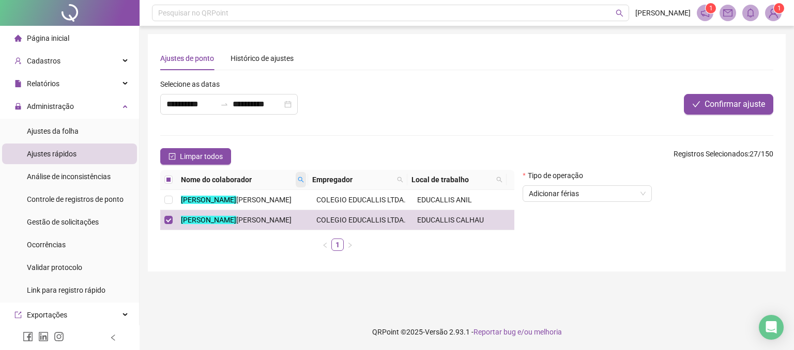
click at [300, 181] on icon "search" at bounding box center [301, 180] width 6 height 6
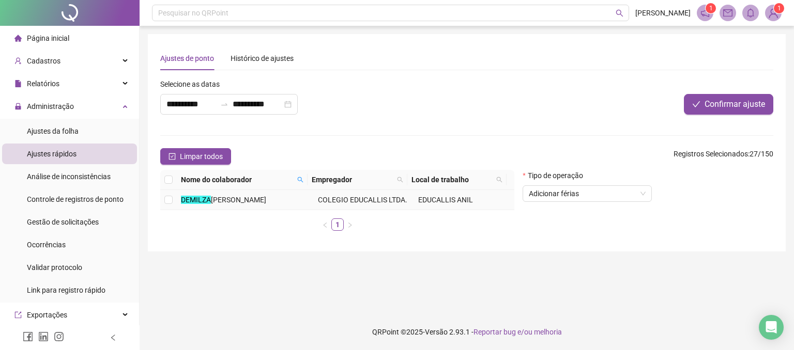
click at [266, 201] on span "[PERSON_NAME]" at bounding box center [238, 200] width 55 height 8
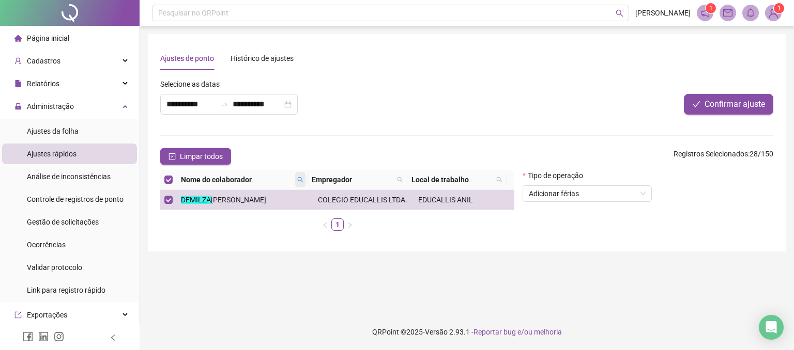
click at [302, 180] on icon "search" at bounding box center [300, 180] width 6 height 6
type input "*"
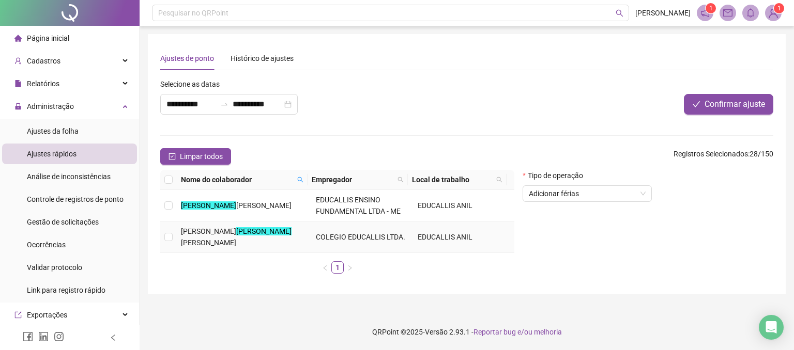
click at [236, 234] on mark "[PERSON_NAME]" at bounding box center [263, 231] width 55 height 8
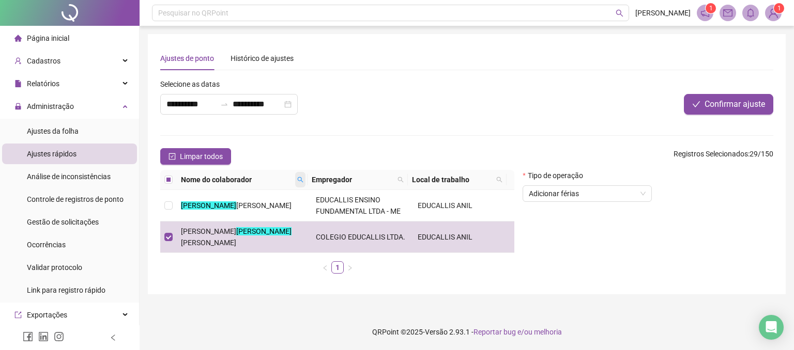
click at [296, 177] on span at bounding box center [300, 179] width 10 height 15
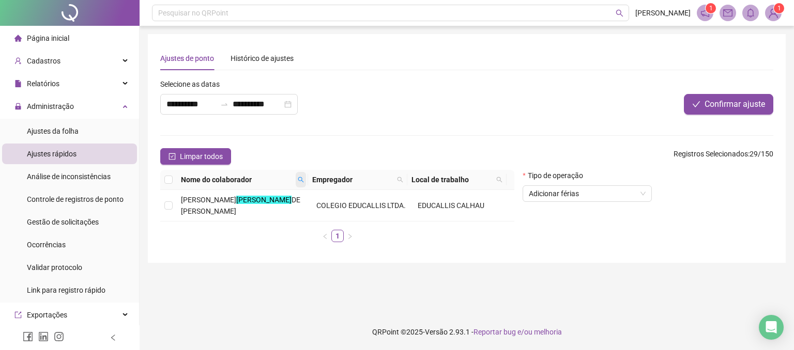
click at [299, 180] on icon "search" at bounding box center [301, 180] width 6 height 6
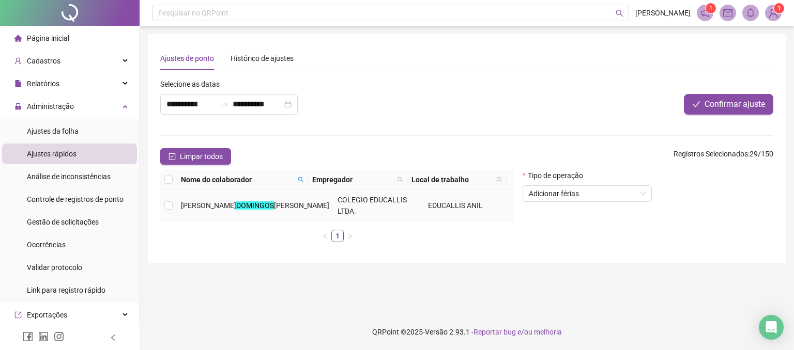
click at [244, 205] on td "[PERSON_NAME]" at bounding box center [255, 206] width 157 height 32
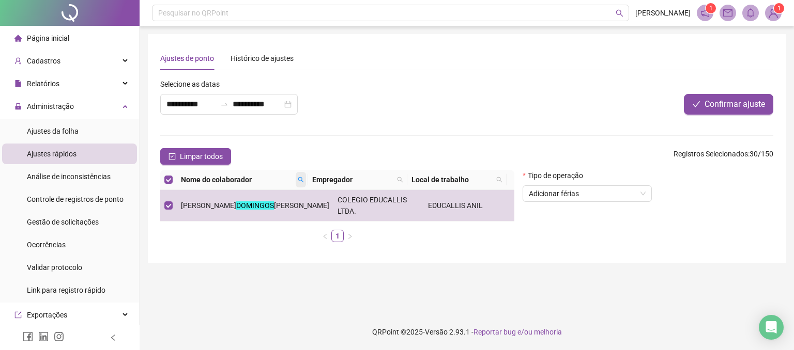
click at [297, 180] on span at bounding box center [301, 179] width 10 height 15
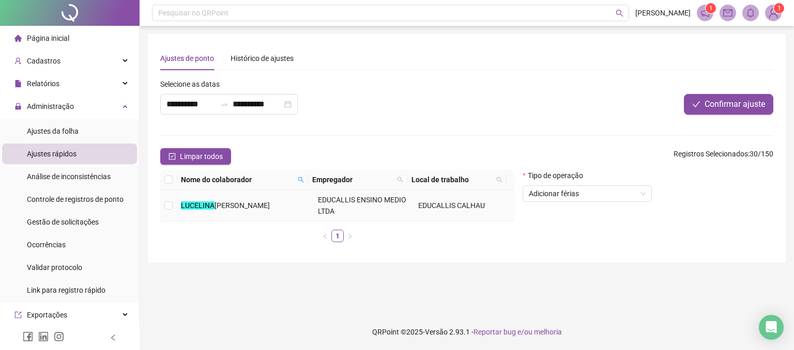
click at [253, 201] on span "[PERSON_NAME]" at bounding box center [241, 205] width 55 height 8
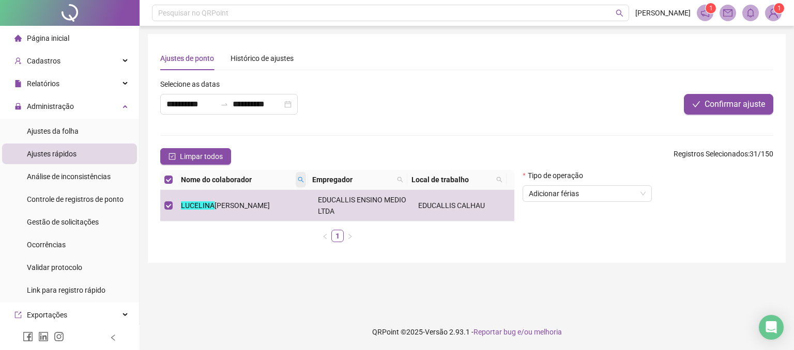
click at [298, 176] on span at bounding box center [301, 179] width 10 height 15
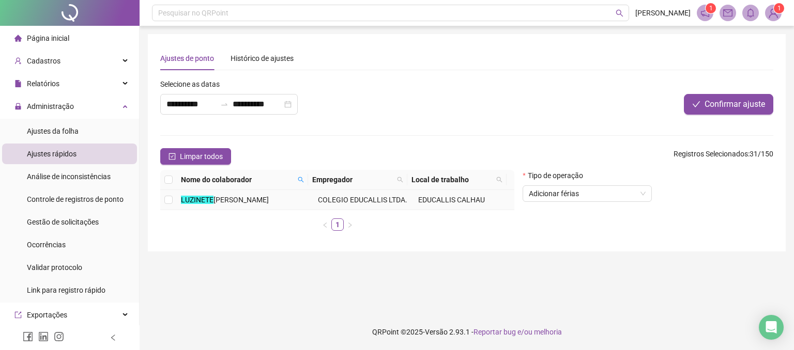
click at [263, 195] on td "[PERSON_NAME]" at bounding box center [245, 200] width 137 height 20
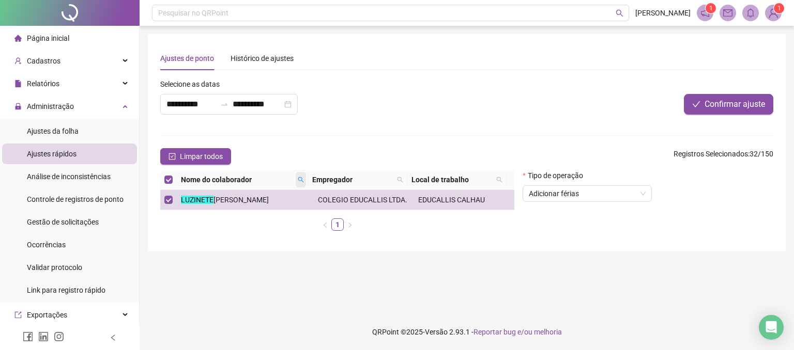
click at [302, 177] on icon "search" at bounding box center [301, 180] width 6 height 6
type input "********"
click at [243, 215] on span "Buscar" at bounding box center [237, 216] width 23 height 11
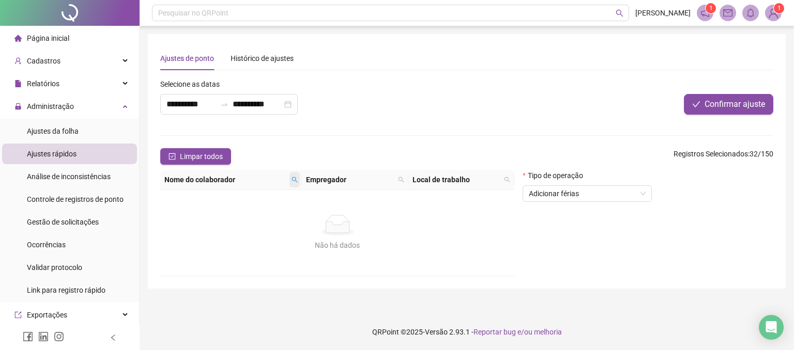
click at [298, 180] on span at bounding box center [294, 179] width 10 height 15
click at [222, 211] on span "Buscar" at bounding box center [231, 216] width 23 height 11
click at [723, 104] on span "Confirmar ajuste" at bounding box center [734, 104] width 60 height 12
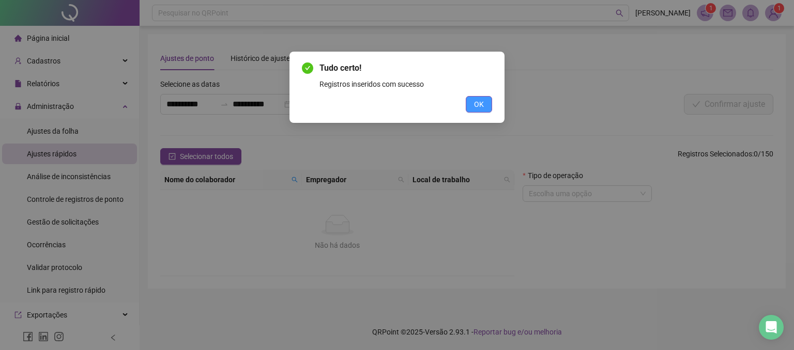
click at [484, 107] on button "OK" at bounding box center [478, 104] width 26 height 17
